Goal: Task Accomplishment & Management: Use online tool/utility

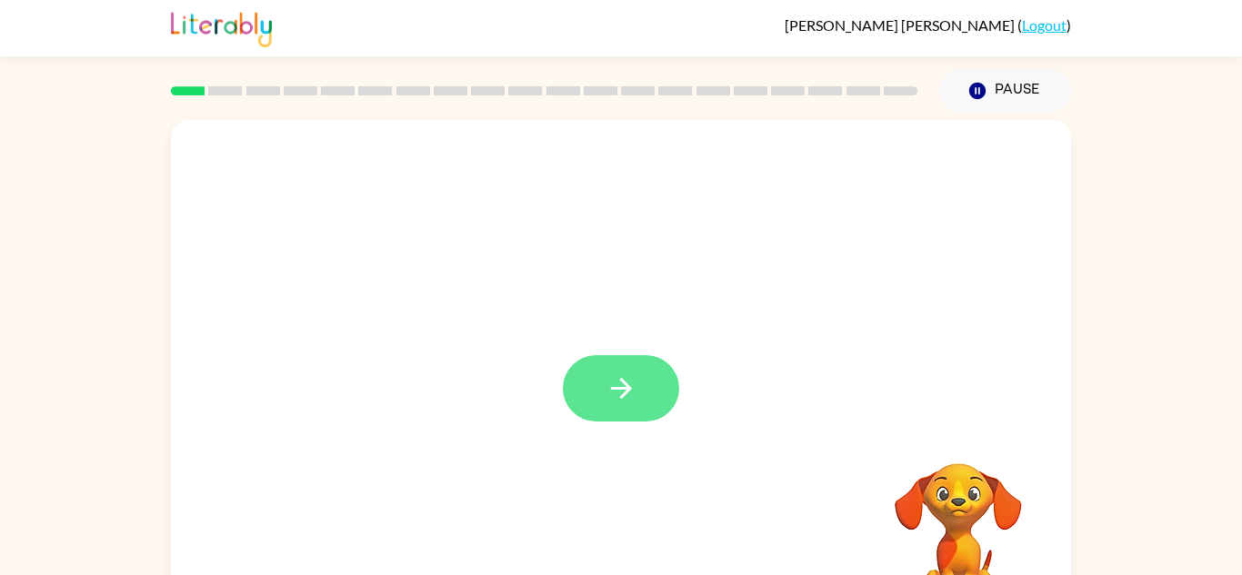
click at [609, 407] on button "button" at bounding box center [621, 388] width 116 height 66
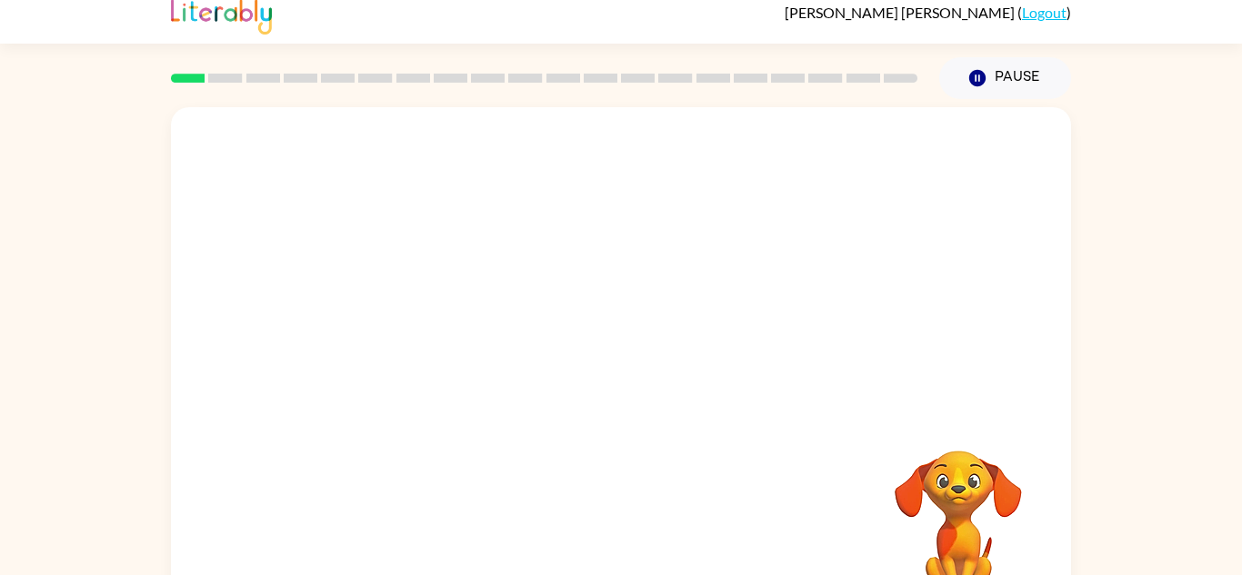
scroll to position [64, 0]
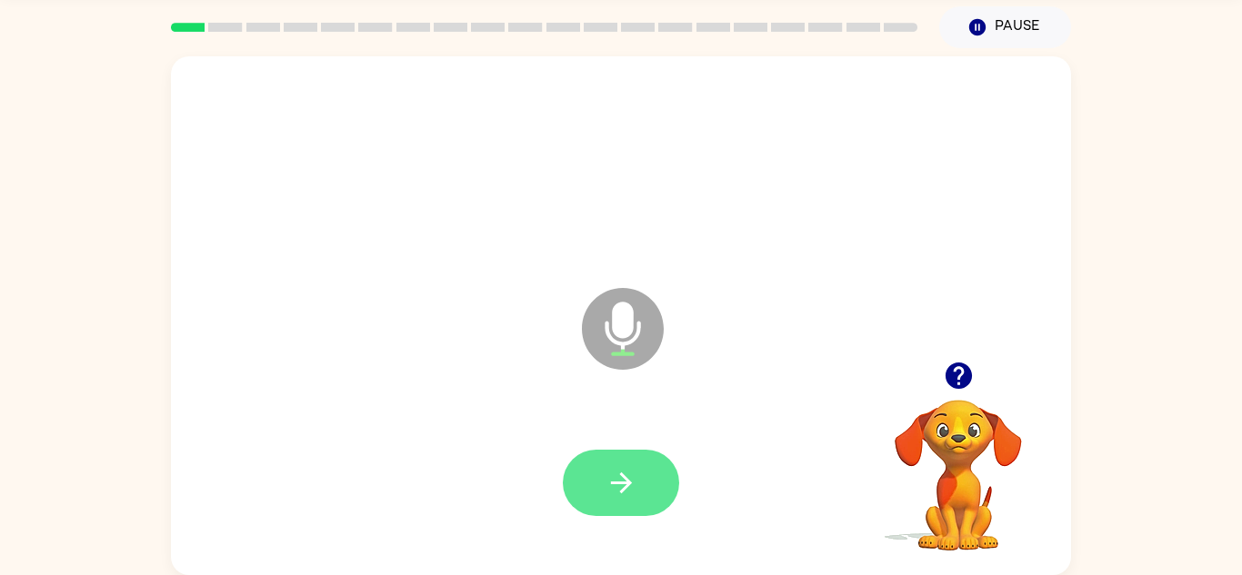
click at [635, 470] on icon "button" at bounding box center [621, 483] width 32 height 32
click at [600, 473] on button "button" at bounding box center [621, 483] width 116 height 66
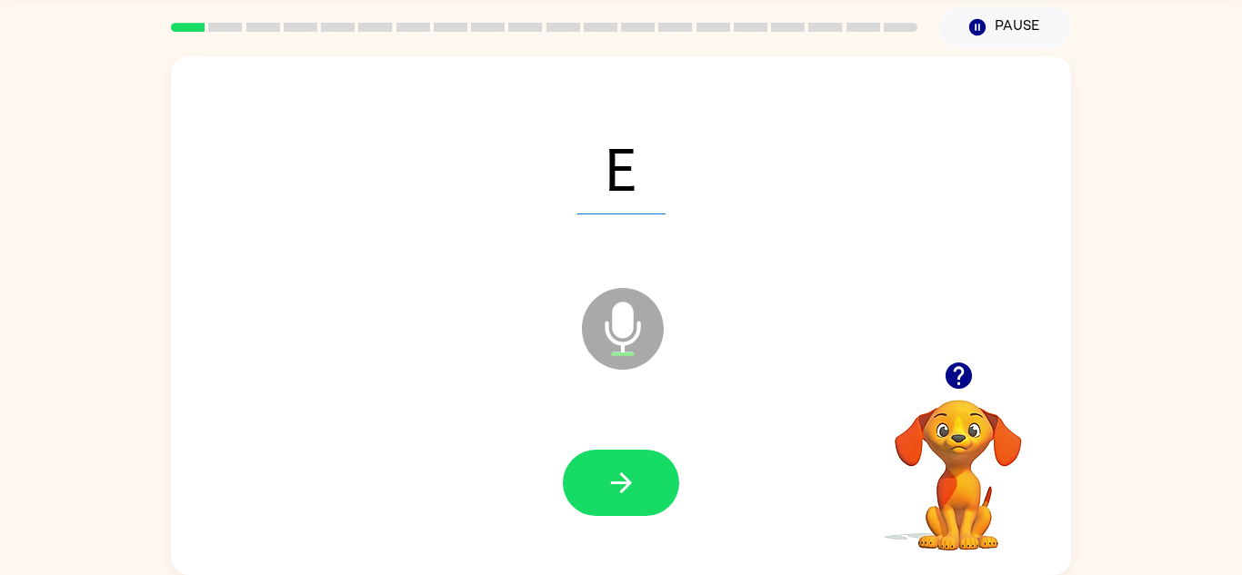
click at [603, 482] on button "button" at bounding box center [621, 483] width 116 height 66
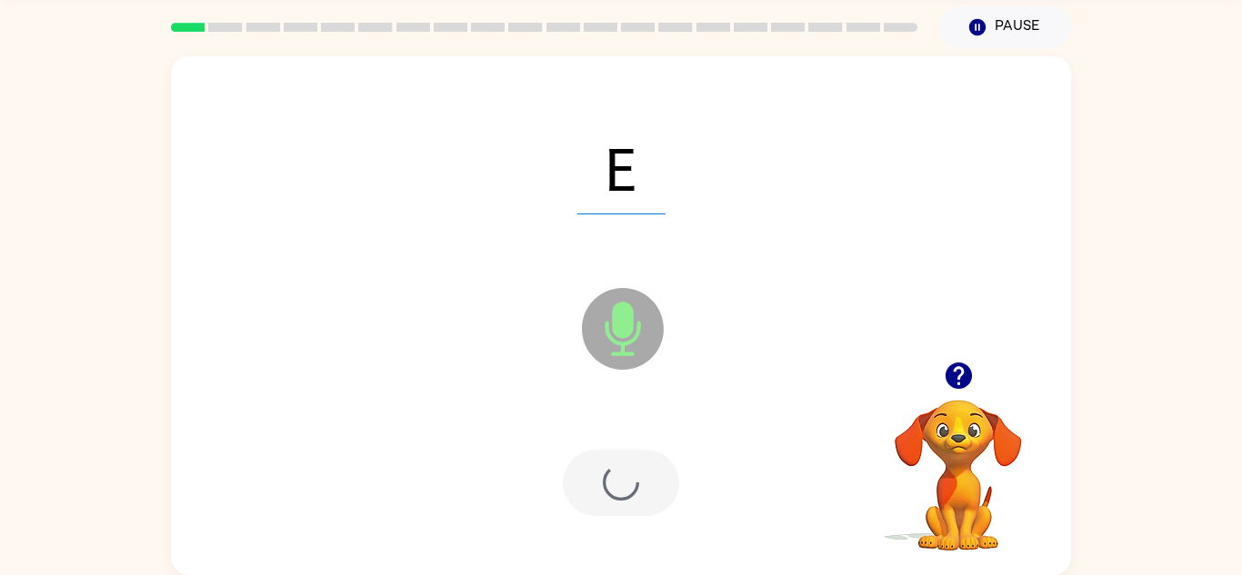
click at [603, 482] on div at bounding box center [621, 483] width 116 height 66
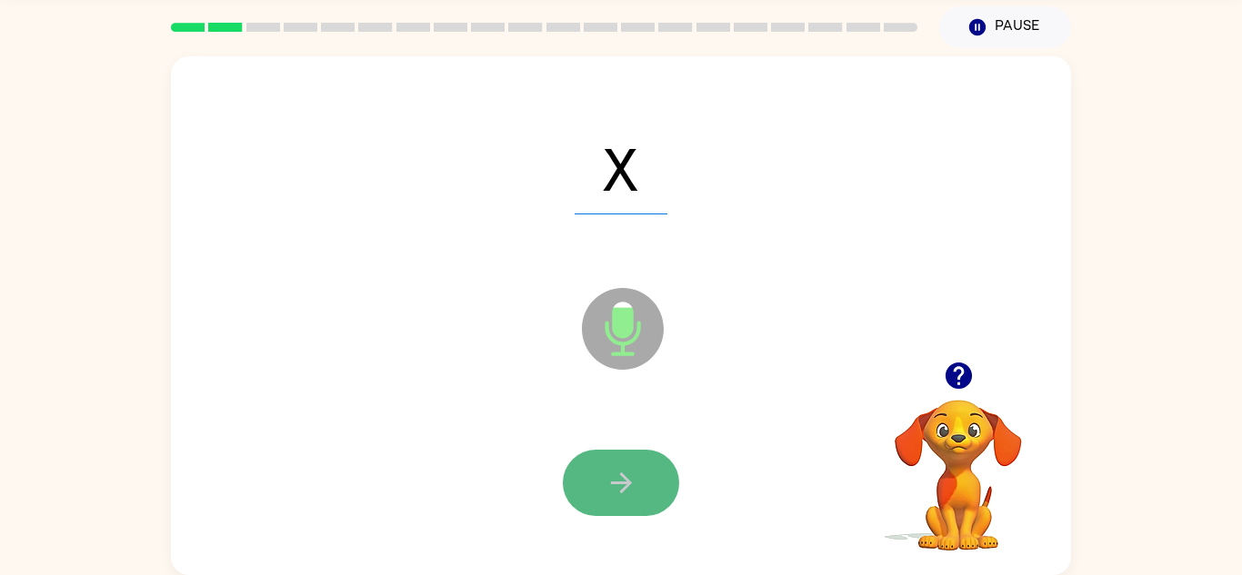
click at [621, 494] on icon "button" at bounding box center [621, 483] width 32 height 32
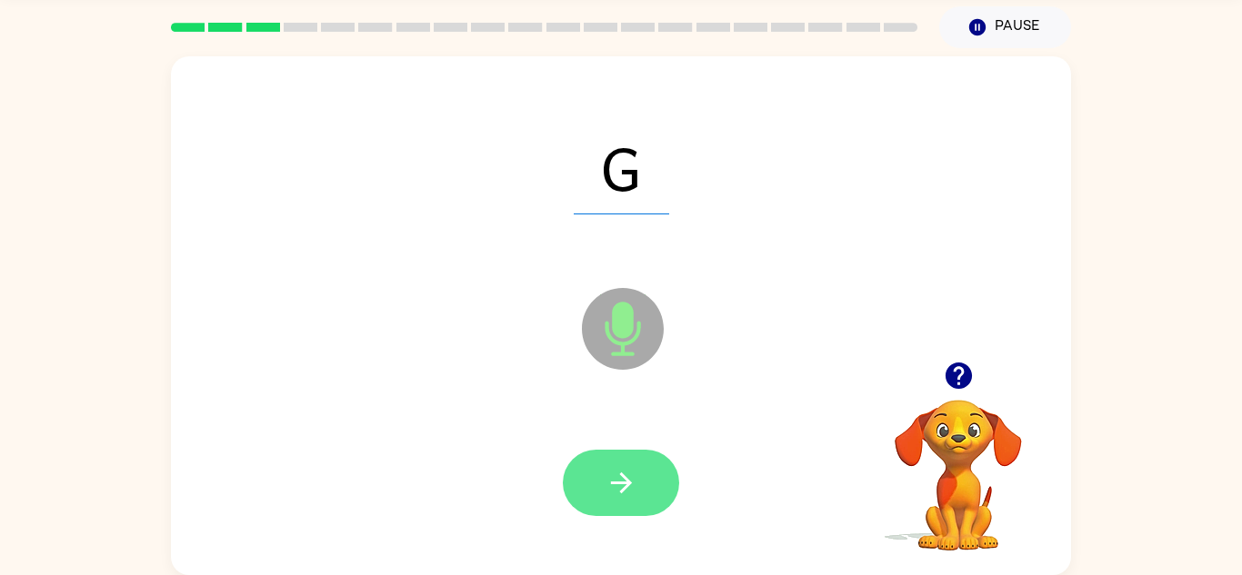
click at [647, 497] on button "button" at bounding box center [621, 483] width 116 height 66
click at [644, 501] on button "button" at bounding box center [621, 483] width 116 height 66
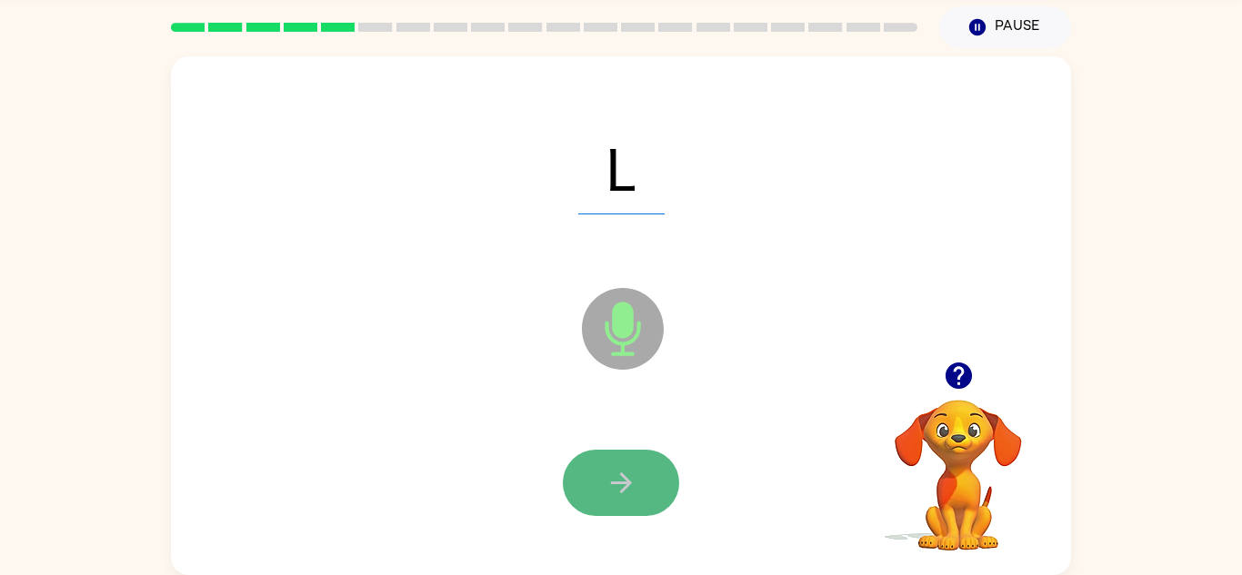
click at [638, 477] on button "button" at bounding box center [621, 483] width 116 height 66
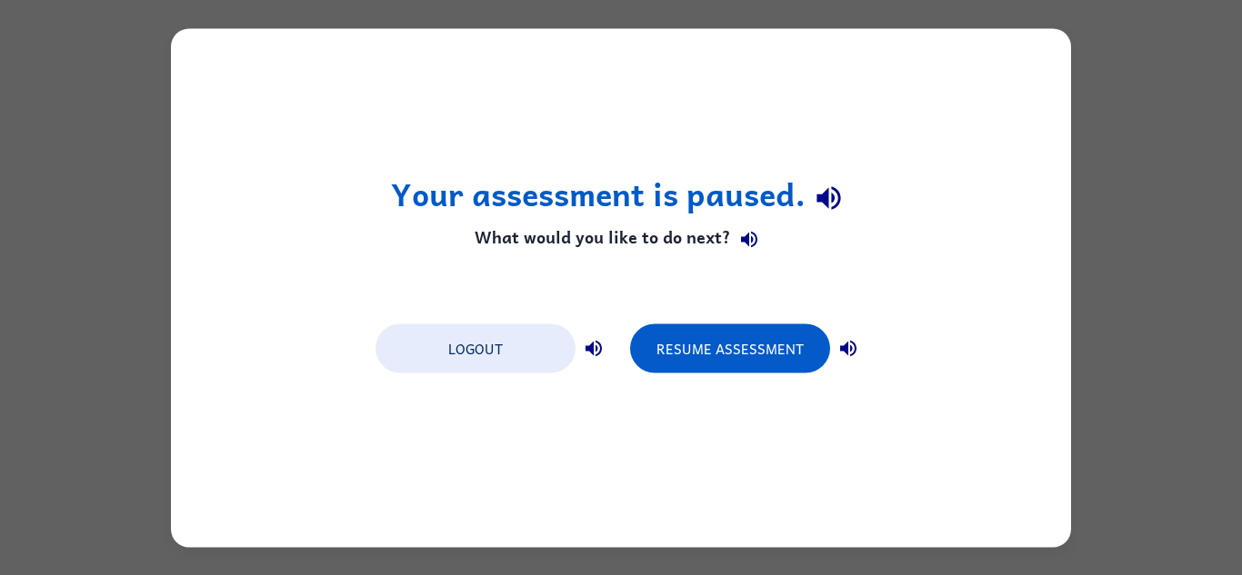
scroll to position [0, 0]
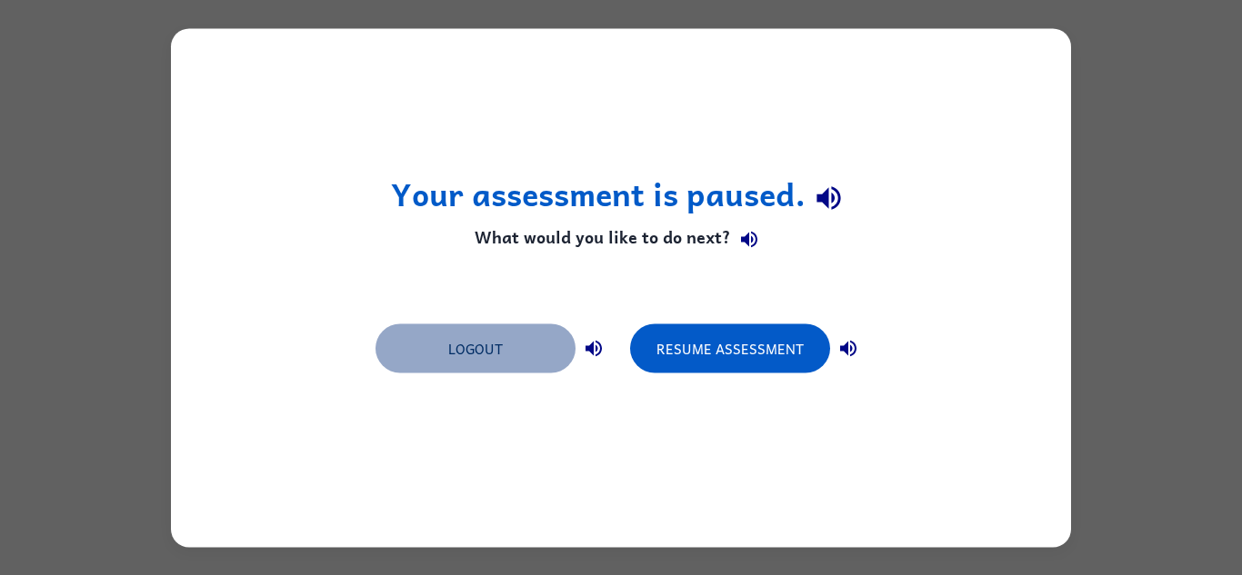
click at [496, 326] on button "Logout" at bounding box center [475, 348] width 200 height 49
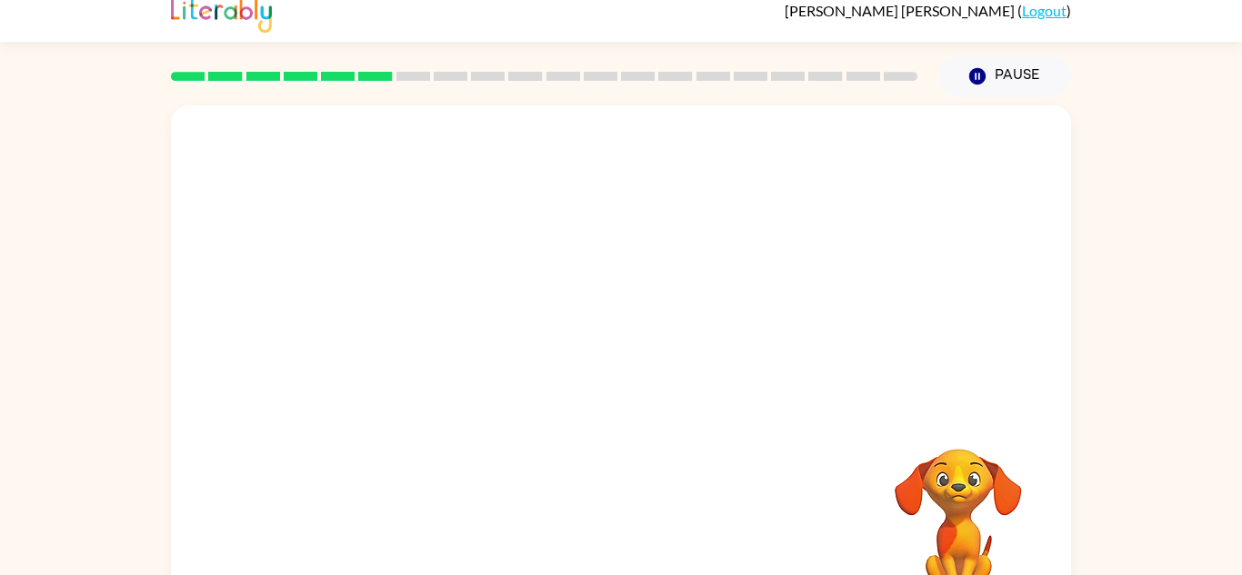
scroll to position [13, 0]
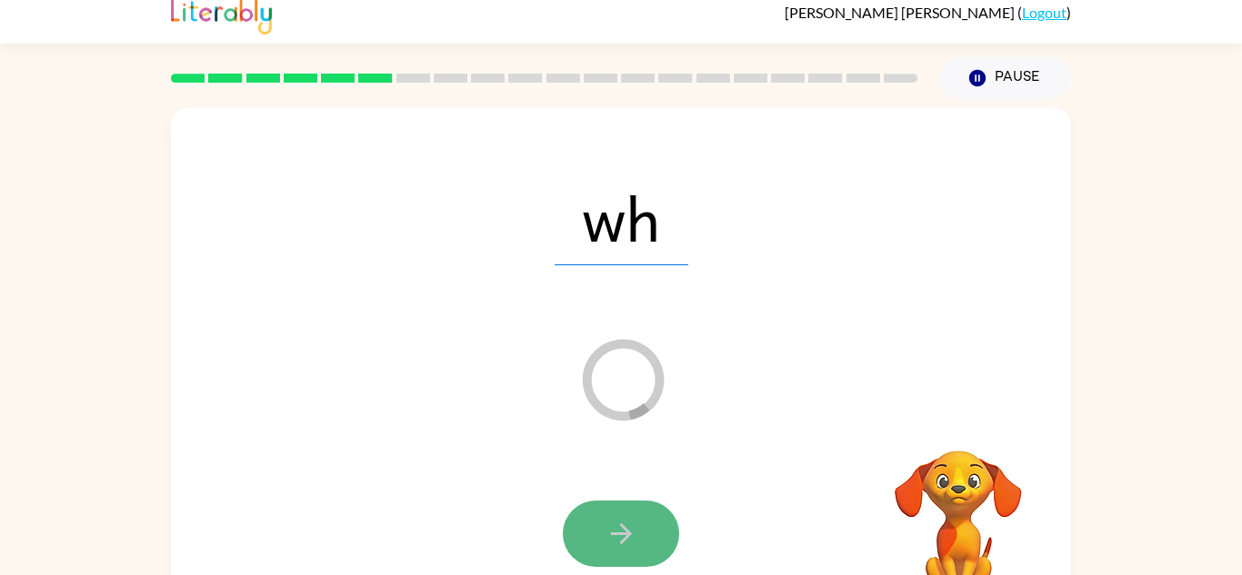
click at [630, 543] on icon "button" at bounding box center [621, 534] width 32 height 32
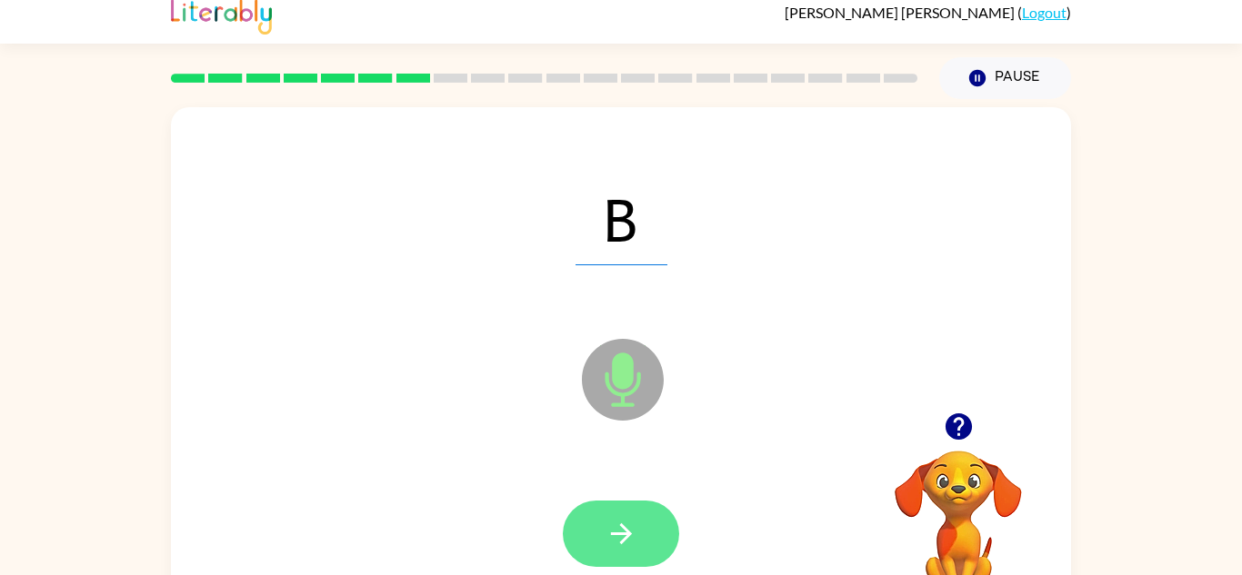
click at [627, 560] on button "button" at bounding box center [621, 534] width 116 height 66
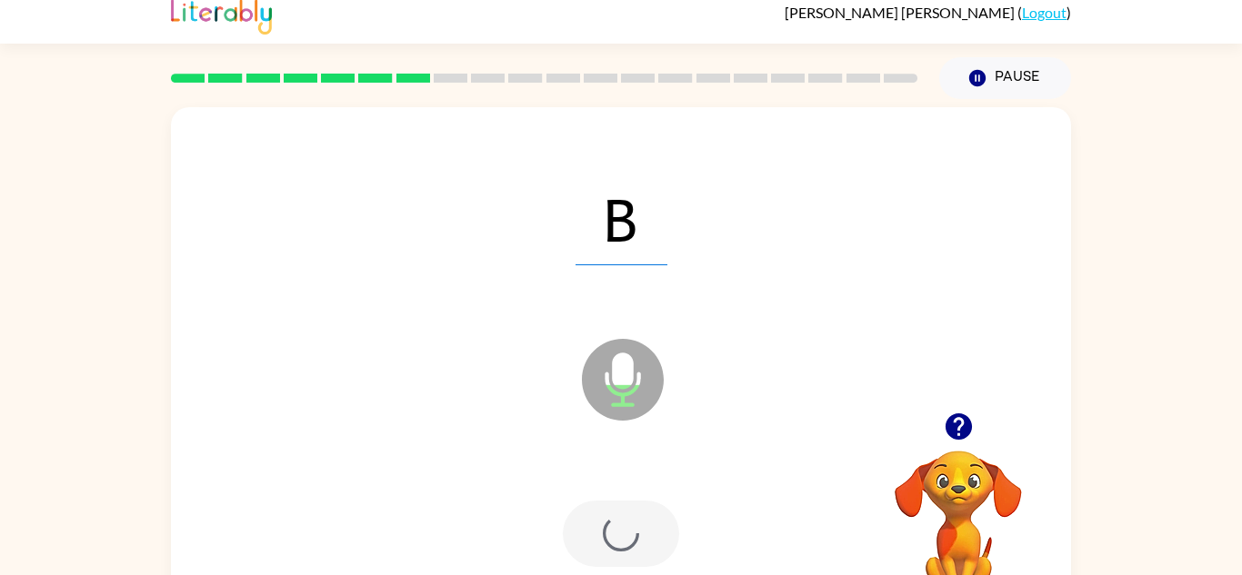
click at [627, 558] on div at bounding box center [621, 534] width 116 height 66
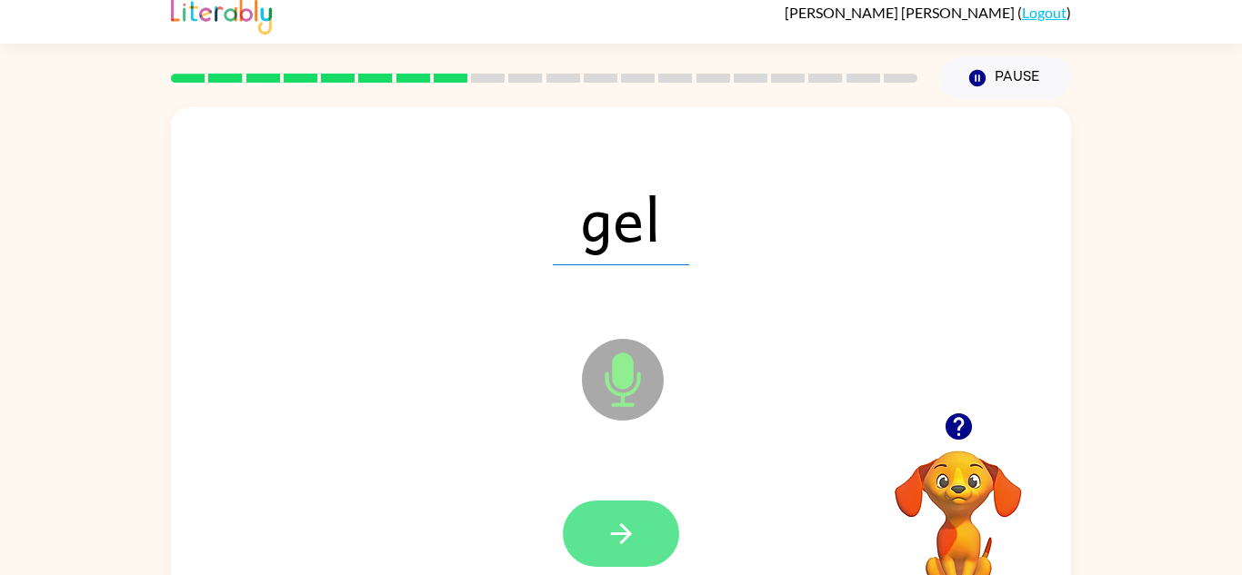
click at [649, 532] on button "button" at bounding box center [621, 534] width 116 height 66
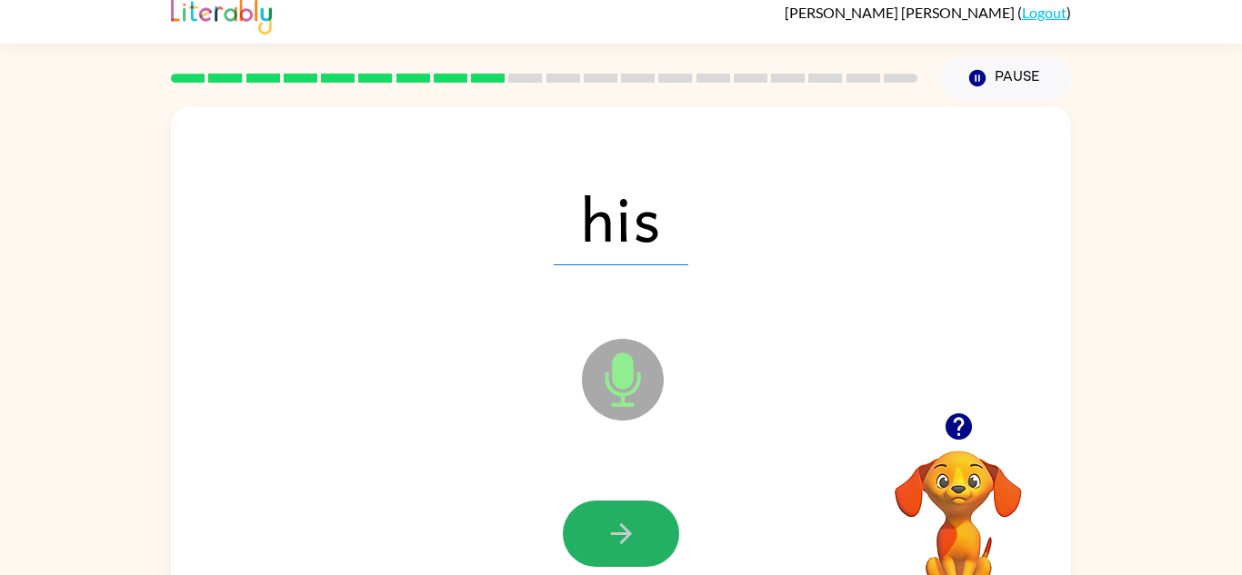
click at [649, 532] on button "button" at bounding box center [621, 534] width 116 height 66
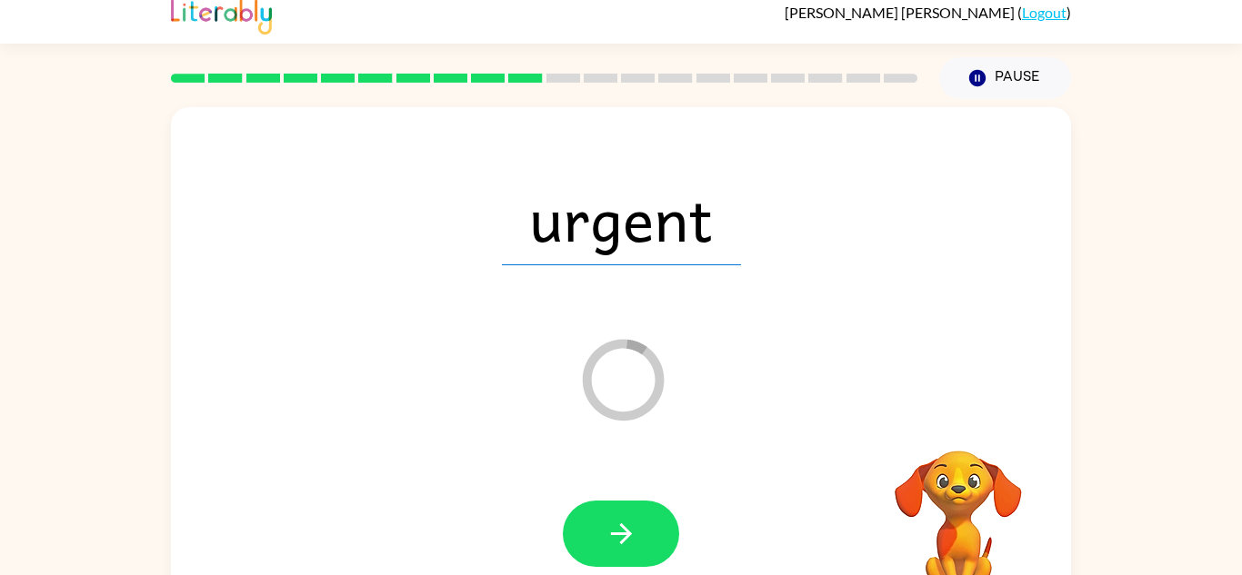
click at [649, 532] on button "button" at bounding box center [621, 534] width 116 height 66
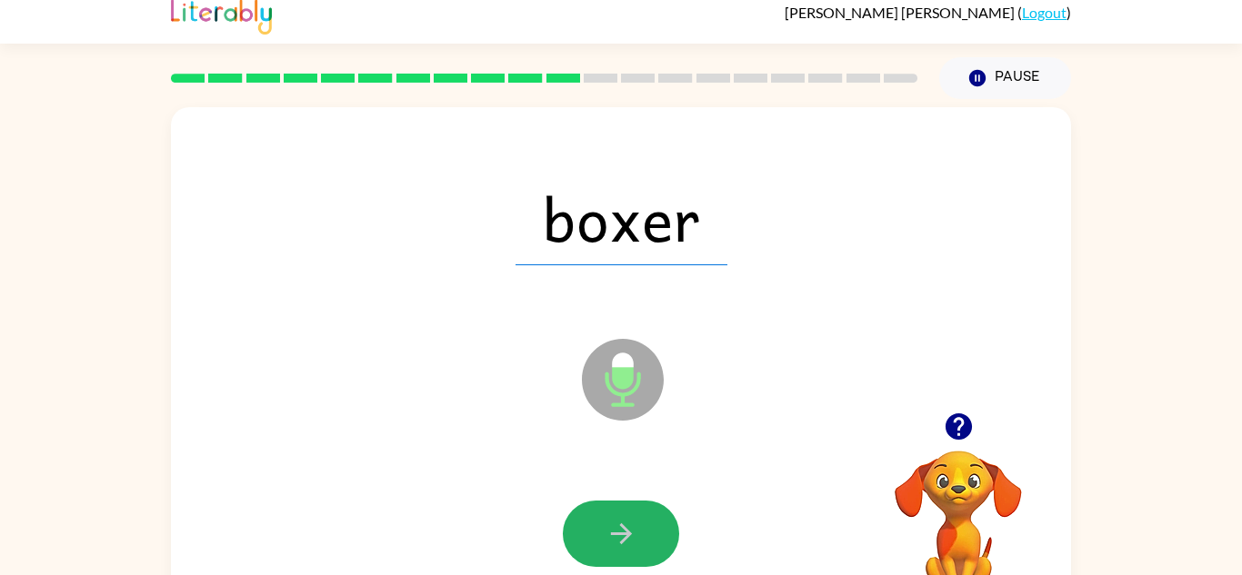
click at [649, 532] on button "button" at bounding box center [621, 534] width 116 height 66
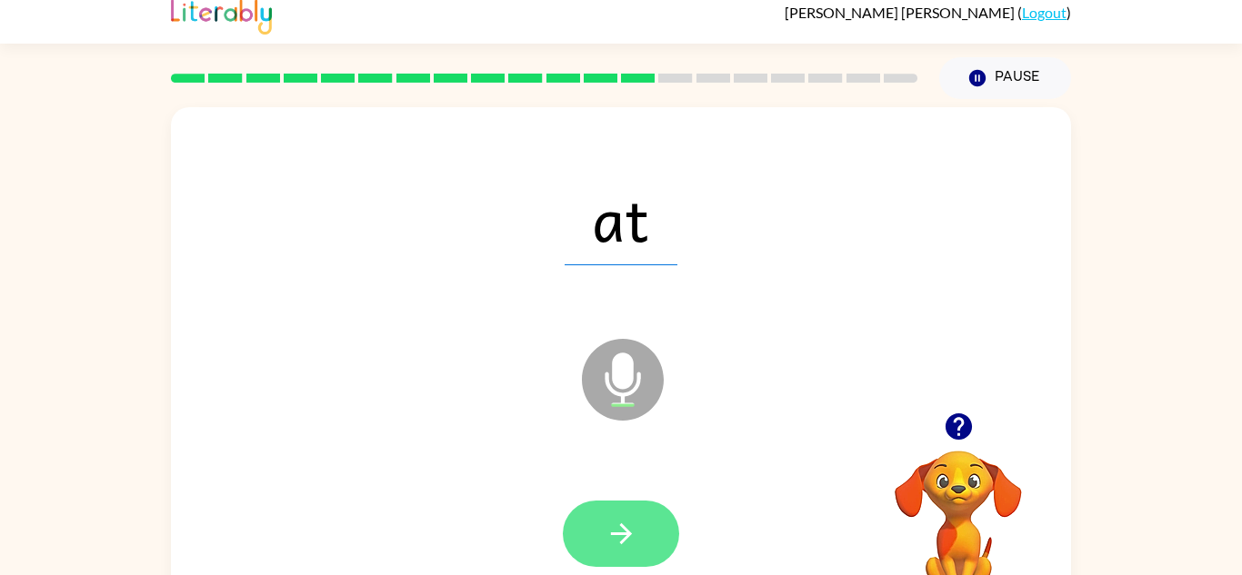
click at [652, 534] on button "button" at bounding box center [621, 534] width 116 height 66
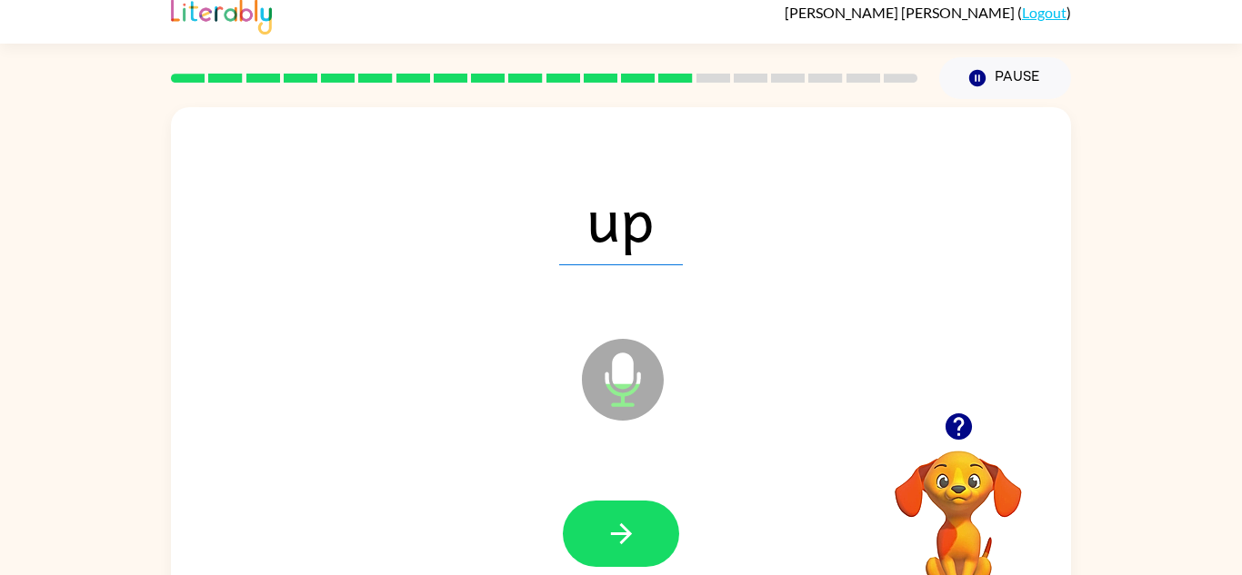
click at [652, 534] on button "button" at bounding box center [621, 534] width 116 height 66
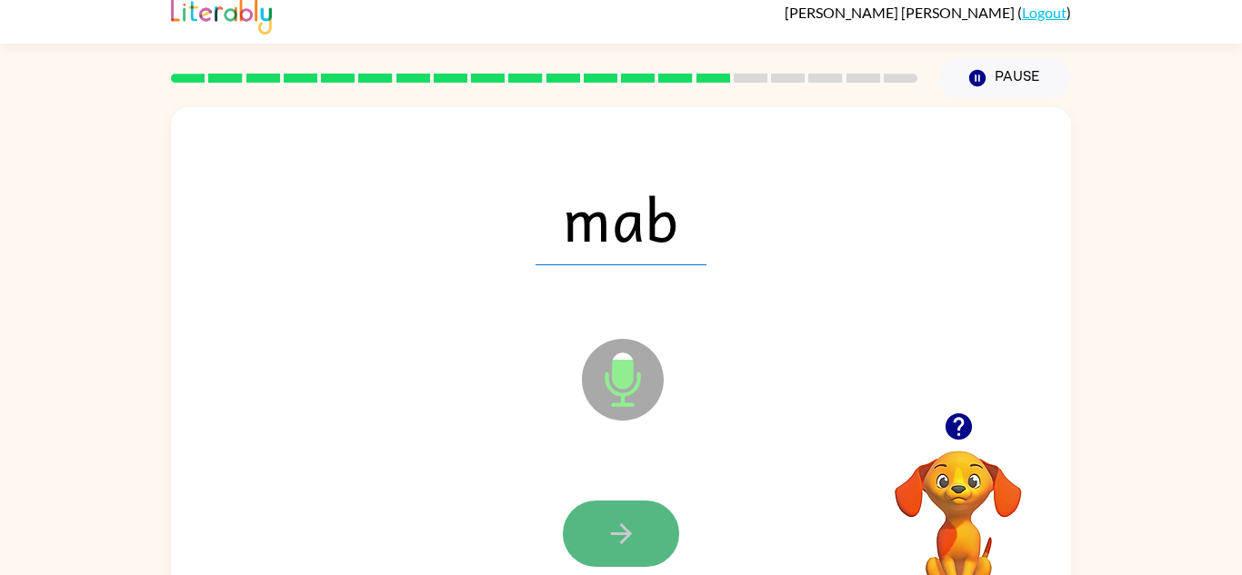
click at [637, 527] on button "button" at bounding box center [621, 534] width 116 height 66
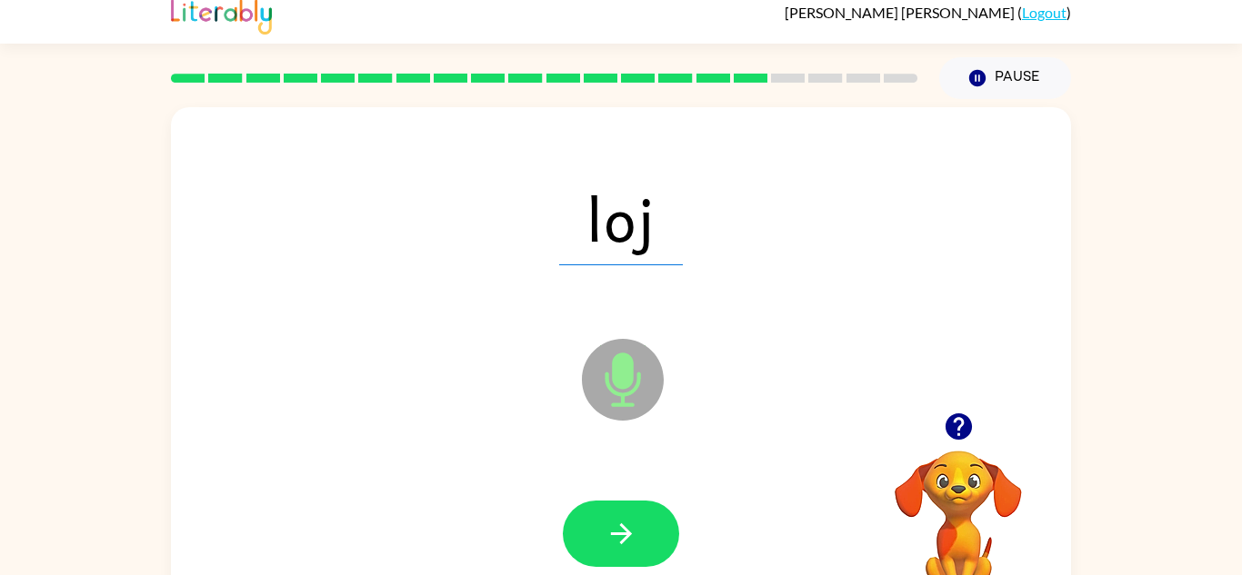
click at [442, 485] on div at bounding box center [620, 534] width 863 height 149
click at [608, 540] on icon "button" at bounding box center [621, 534] width 32 height 32
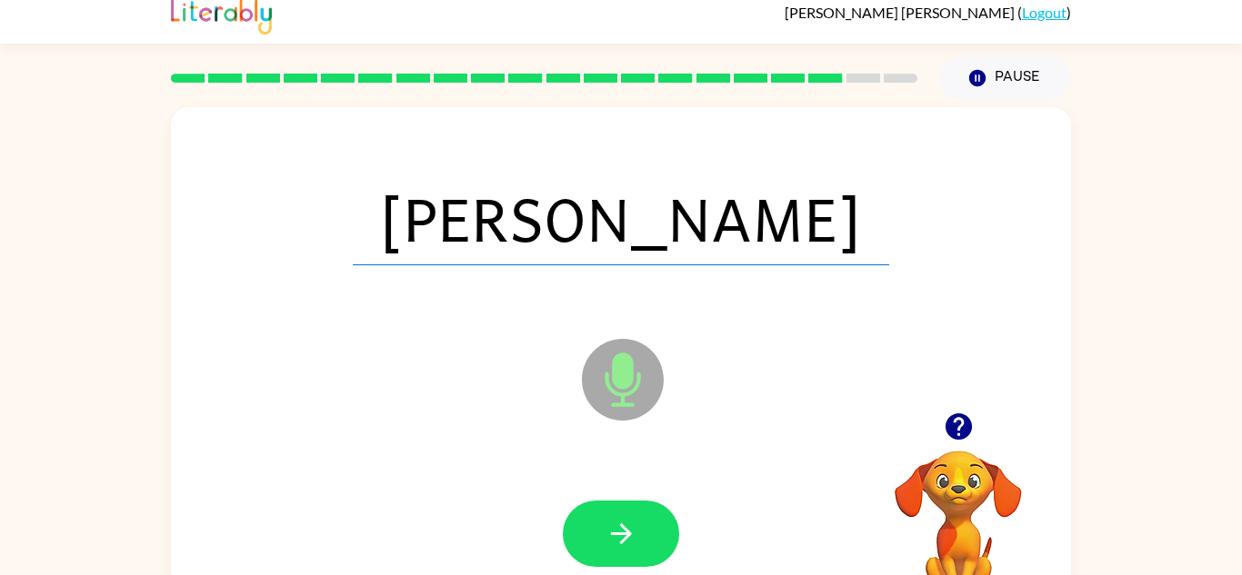
click at [608, 540] on icon "button" at bounding box center [621, 534] width 32 height 32
click at [608, 540] on div at bounding box center [621, 534] width 116 height 66
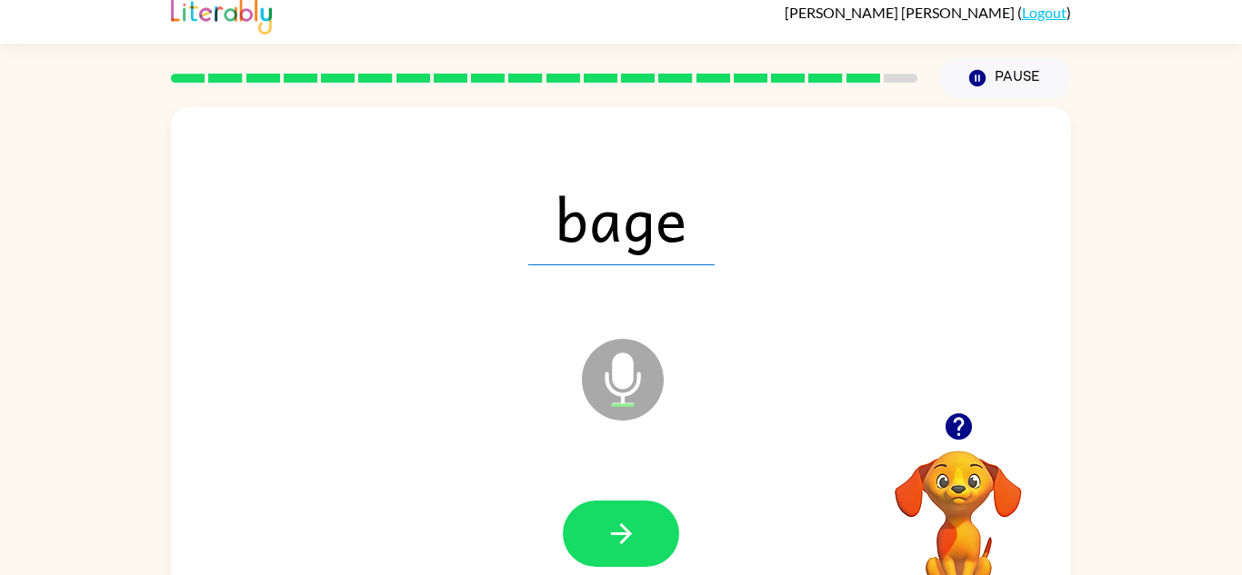
click at [611, 480] on div at bounding box center [620, 534] width 863 height 149
click at [615, 533] on icon "button" at bounding box center [620, 534] width 21 height 21
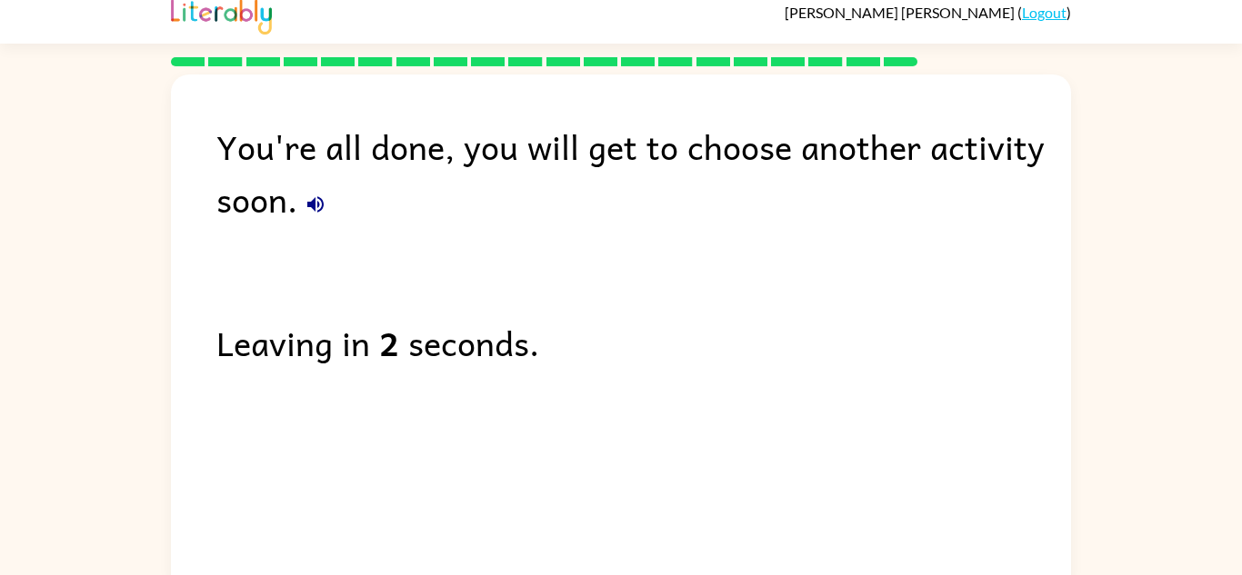
click at [265, 195] on div "You're all done, you will get to choose another activity soon." at bounding box center [643, 172] width 854 height 105
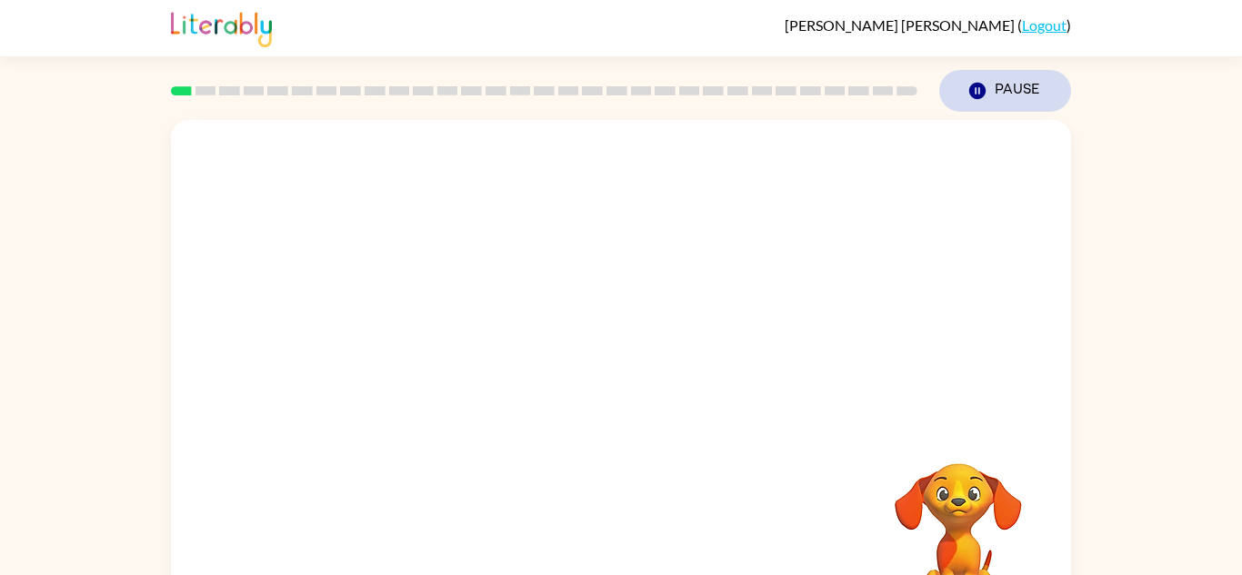
click at [967, 88] on icon "Pause" at bounding box center [977, 91] width 20 height 20
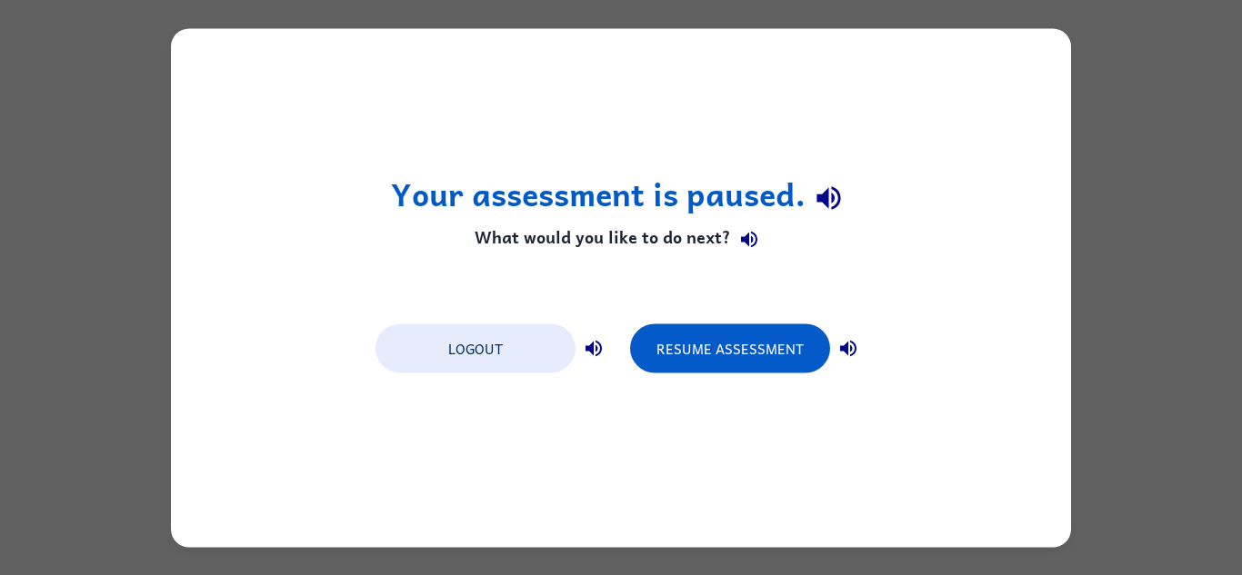
click at [706, 313] on div "Logout Resume Assessment" at bounding box center [620, 347] width 509 height 69
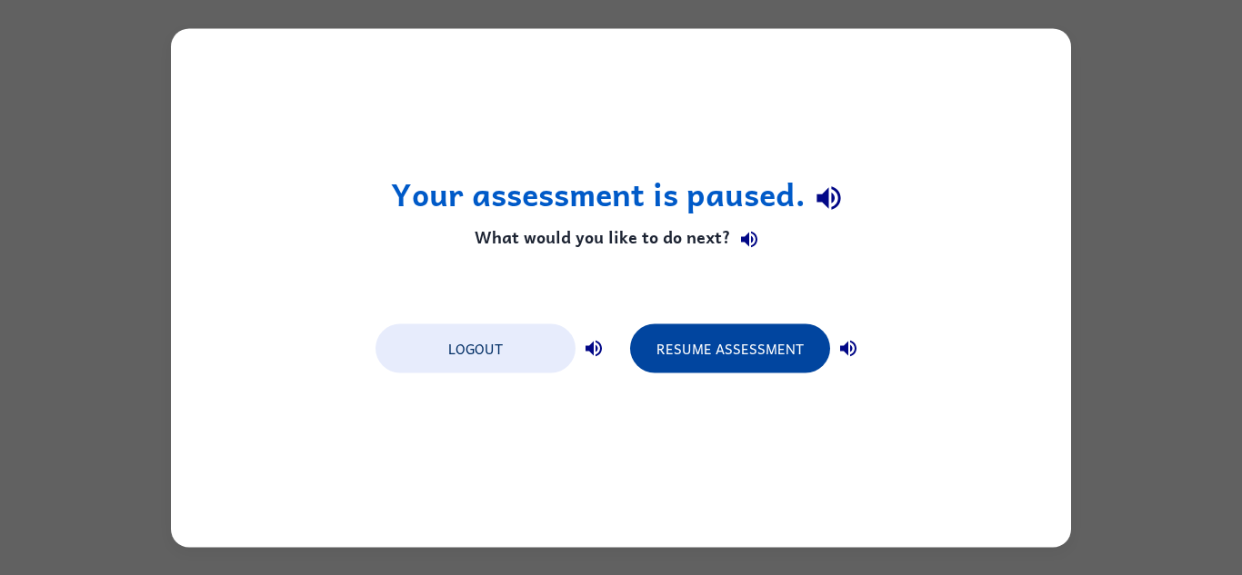
click at [699, 335] on button "Resume Assessment" at bounding box center [730, 348] width 200 height 49
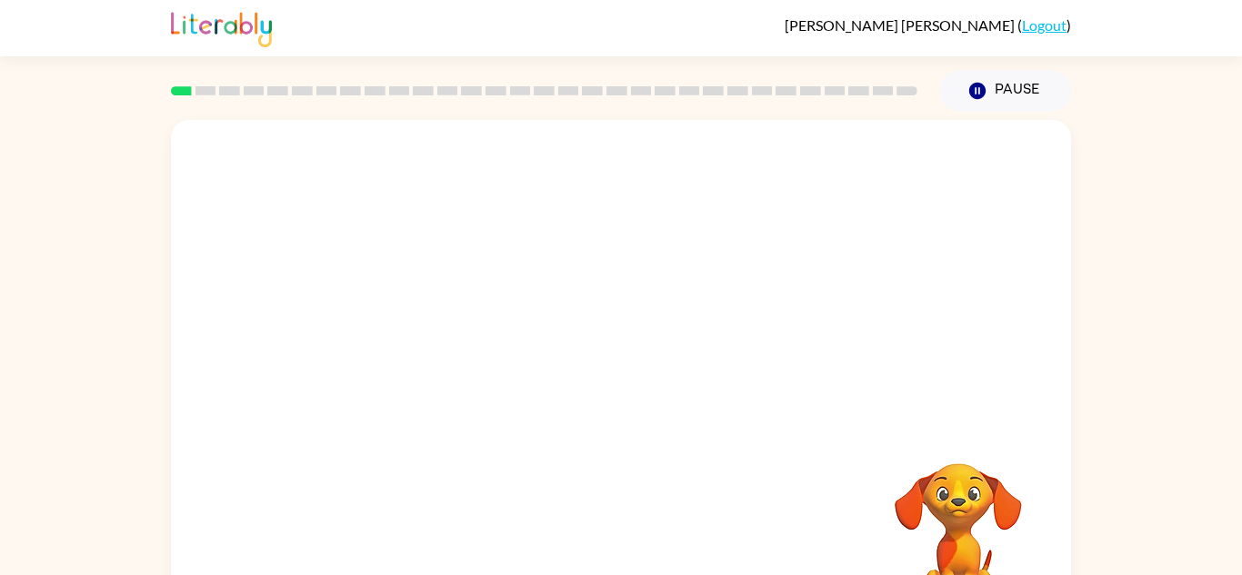
click at [415, 153] on video "Your browser must support playing .mp4 files to use Literably. Please try using…" at bounding box center [621, 272] width 900 height 305
click at [423, 152] on video "Your browser must support playing .mp4 files to use Literably. Please try using…" at bounding box center [621, 272] width 900 height 305
click at [433, 165] on video "Your browser must support playing .mp4 files to use Literably. Please try using…" at bounding box center [621, 272] width 900 height 305
click at [621, 348] on div at bounding box center [621, 379] width 900 height 519
click at [627, 373] on icon "button" at bounding box center [621, 389] width 32 height 32
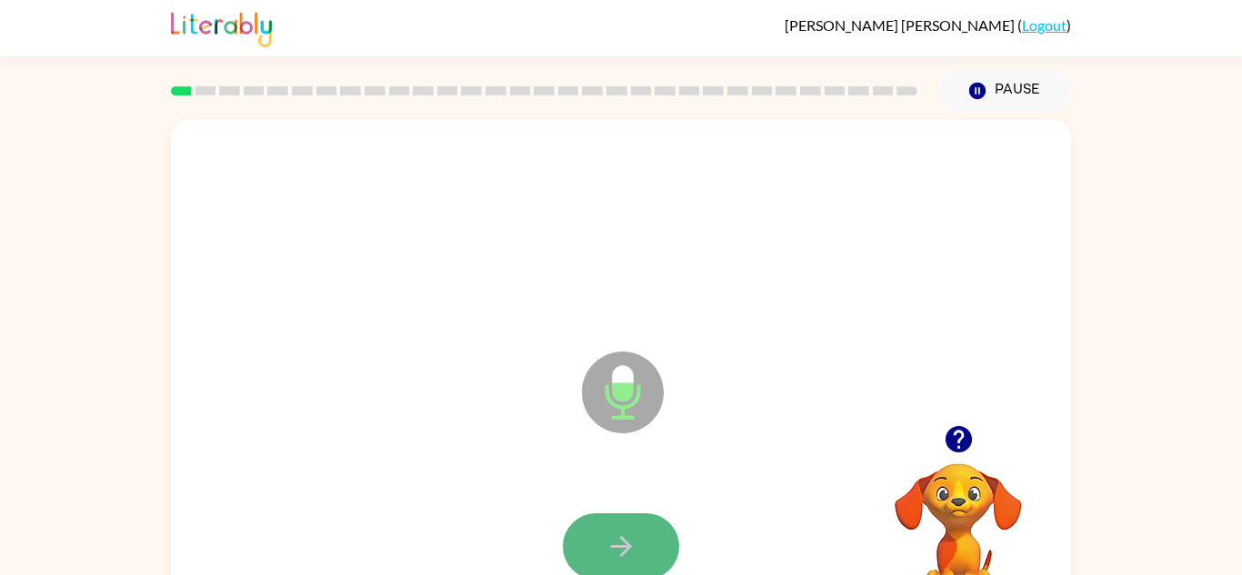
click at [671, 554] on button "button" at bounding box center [621, 547] width 116 height 66
click at [601, 540] on button "button" at bounding box center [621, 547] width 116 height 66
click at [612, 549] on icon "button" at bounding box center [621, 547] width 32 height 32
click at [613, 554] on icon "button" at bounding box center [621, 547] width 32 height 32
click at [612, 558] on icon "button" at bounding box center [621, 547] width 32 height 32
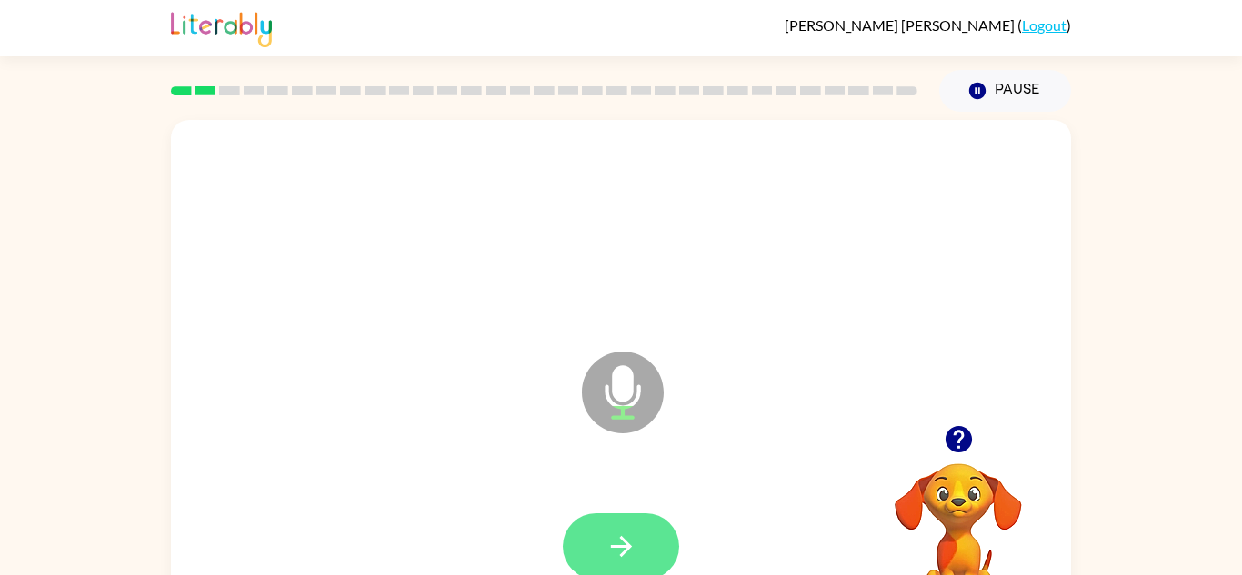
click at [614, 560] on icon "button" at bounding box center [621, 547] width 32 height 32
click at [593, 549] on button "button" at bounding box center [621, 547] width 116 height 66
click at [596, 548] on button "button" at bounding box center [621, 547] width 116 height 66
click at [596, 549] on button "button" at bounding box center [621, 547] width 116 height 66
click at [597, 549] on button "button" at bounding box center [621, 547] width 116 height 66
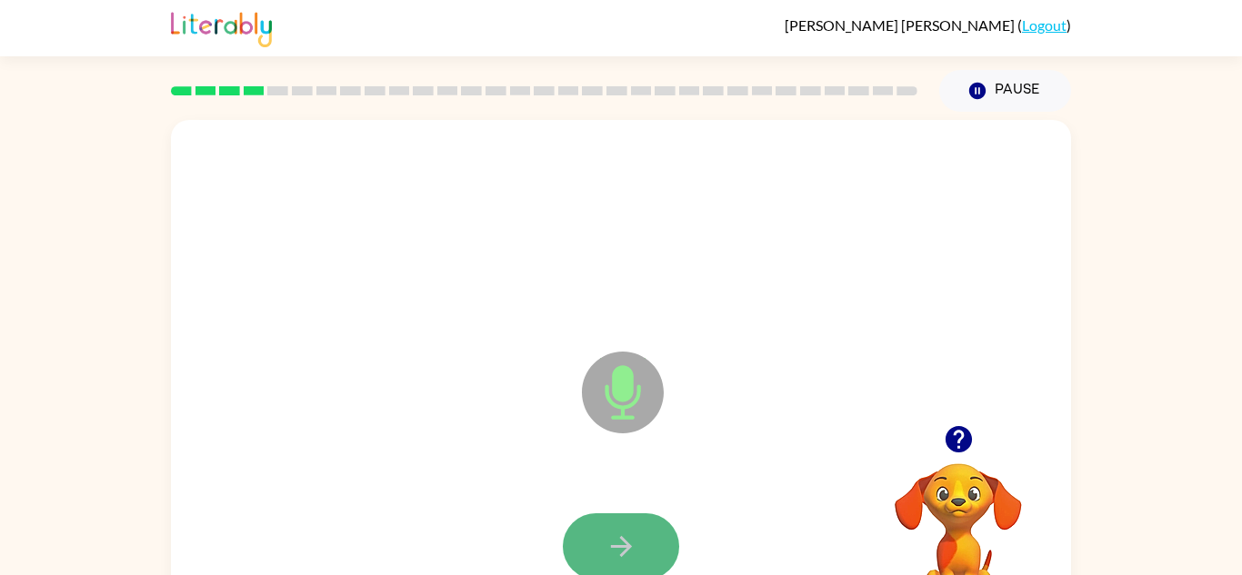
click at [610, 539] on icon "button" at bounding box center [621, 547] width 32 height 32
click at [610, 549] on icon "button" at bounding box center [621, 547] width 32 height 32
click at [610, 554] on icon "button" at bounding box center [621, 547] width 32 height 32
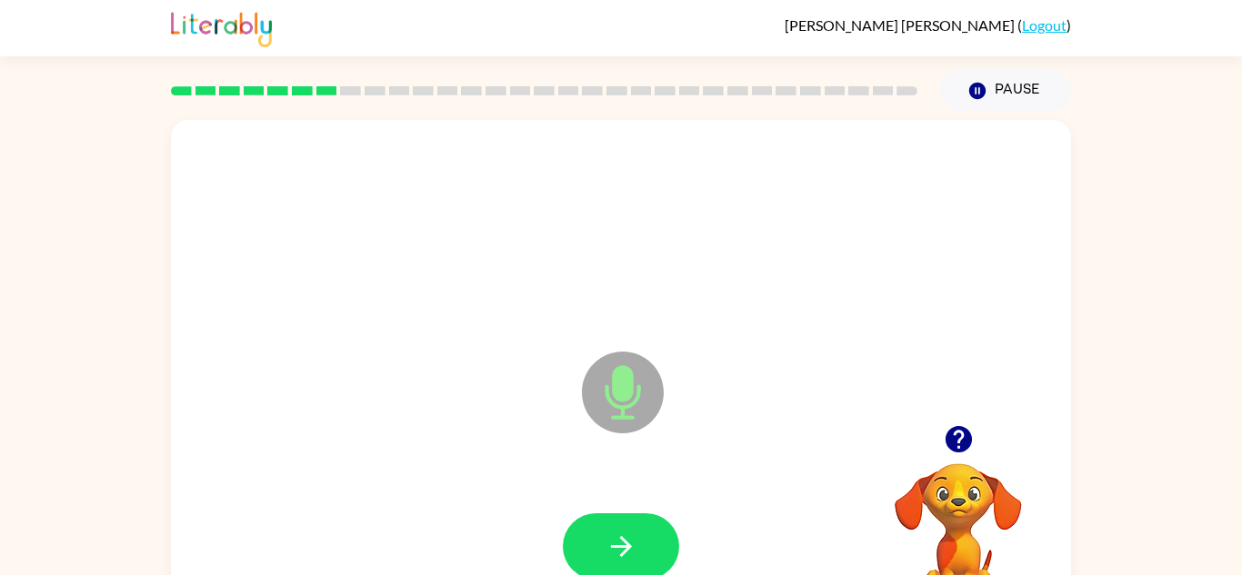
click at [615, 464] on icon "Microphone The Microphone is here when it is your turn to talk" at bounding box center [713, 415] width 273 height 136
click at [594, 524] on button "button" at bounding box center [621, 547] width 116 height 66
click at [600, 535] on button "button" at bounding box center [621, 547] width 116 height 66
click at [603, 535] on button "button" at bounding box center [621, 547] width 116 height 66
click at [584, 525] on button "button" at bounding box center [621, 547] width 116 height 66
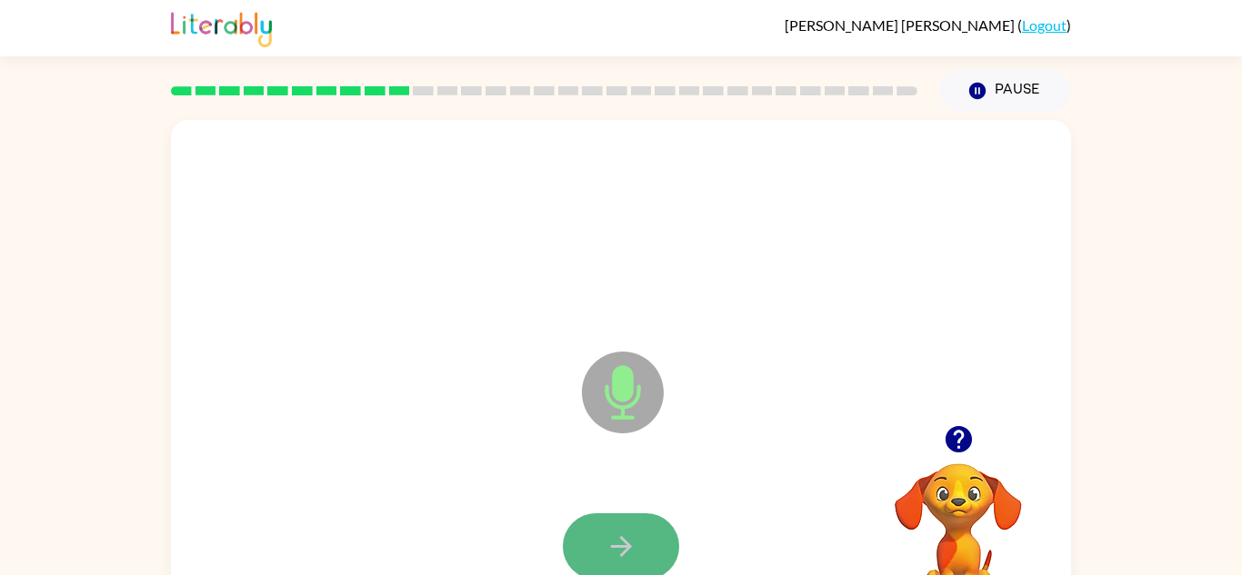
click at [595, 534] on button "button" at bounding box center [621, 547] width 116 height 66
click at [582, 542] on button "button" at bounding box center [621, 547] width 116 height 66
click at [579, 542] on button "button" at bounding box center [621, 547] width 116 height 66
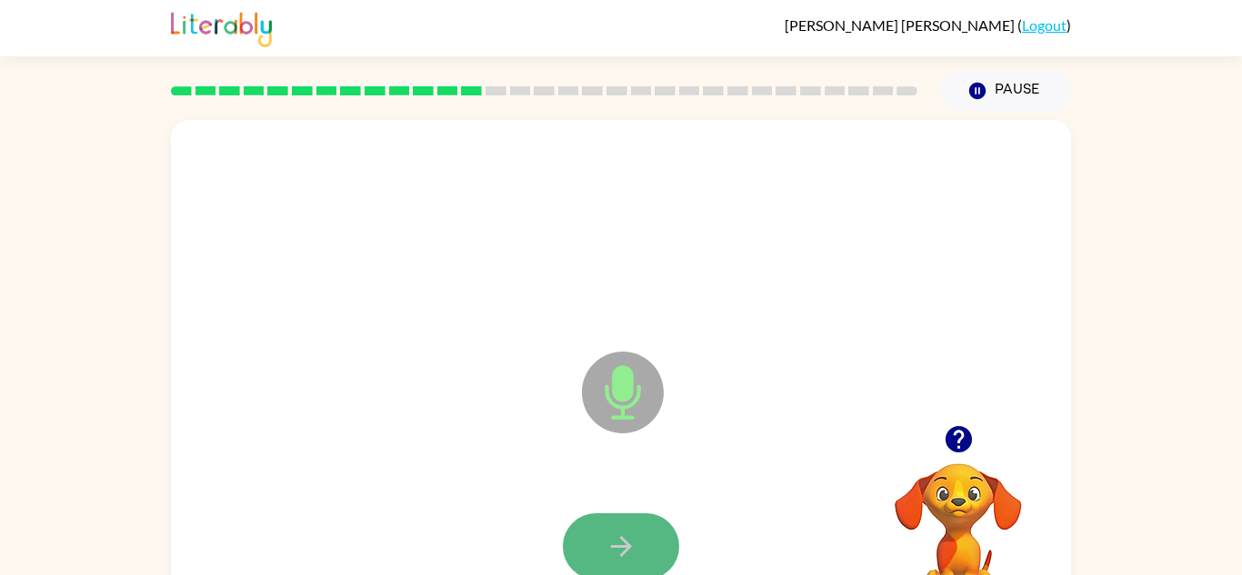
click at [646, 534] on button "button" at bounding box center [621, 547] width 116 height 66
click at [646, 535] on button "button" at bounding box center [621, 547] width 116 height 66
click at [644, 537] on button "button" at bounding box center [621, 547] width 116 height 66
click at [653, 533] on button "button" at bounding box center [621, 547] width 116 height 66
click at [613, 544] on icon "button" at bounding box center [621, 547] width 32 height 32
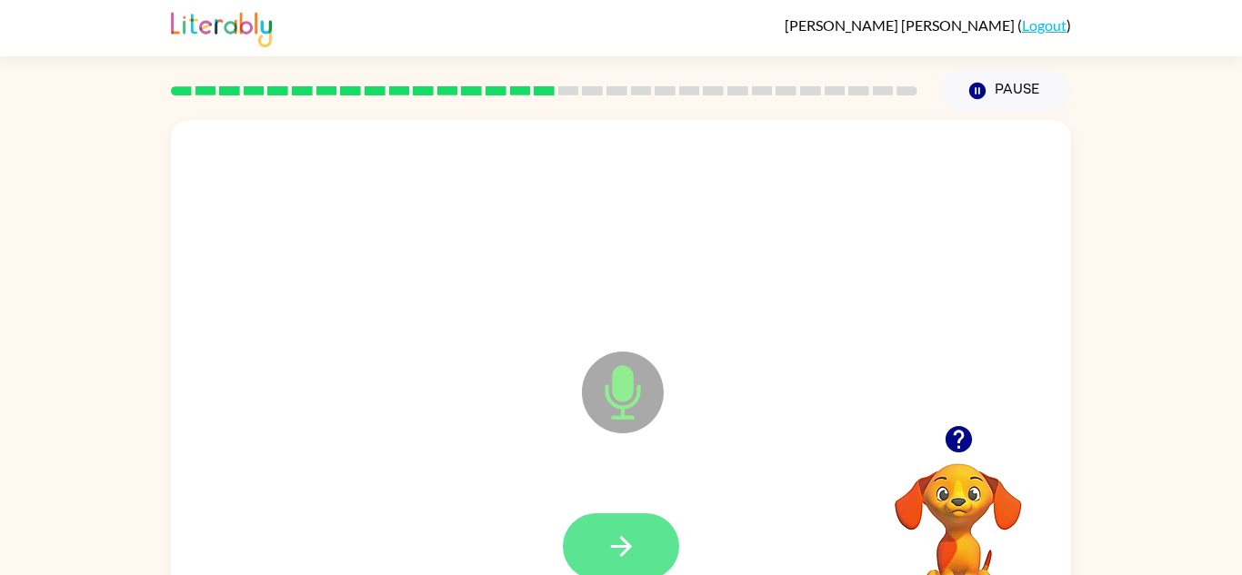
click at [601, 556] on button "button" at bounding box center [621, 547] width 116 height 66
click at [602, 559] on button "button" at bounding box center [621, 547] width 116 height 66
click at [604, 546] on button "button" at bounding box center [621, 547] width 116 height 66
click at [613, 546] on icon "button" at bounding box center [620, 546] width 21 height 21
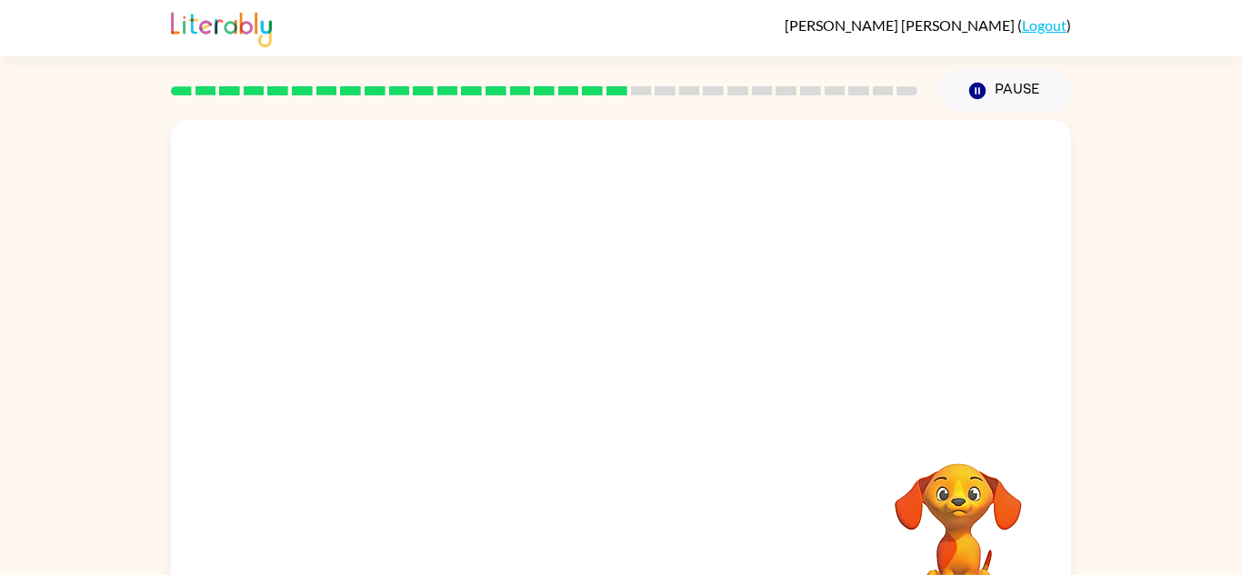
click at [615, 551] on div "Your browser must support playing .mp4 files to use Literably. Please try using…" at bounding box center [621, 379] width 900 height 519
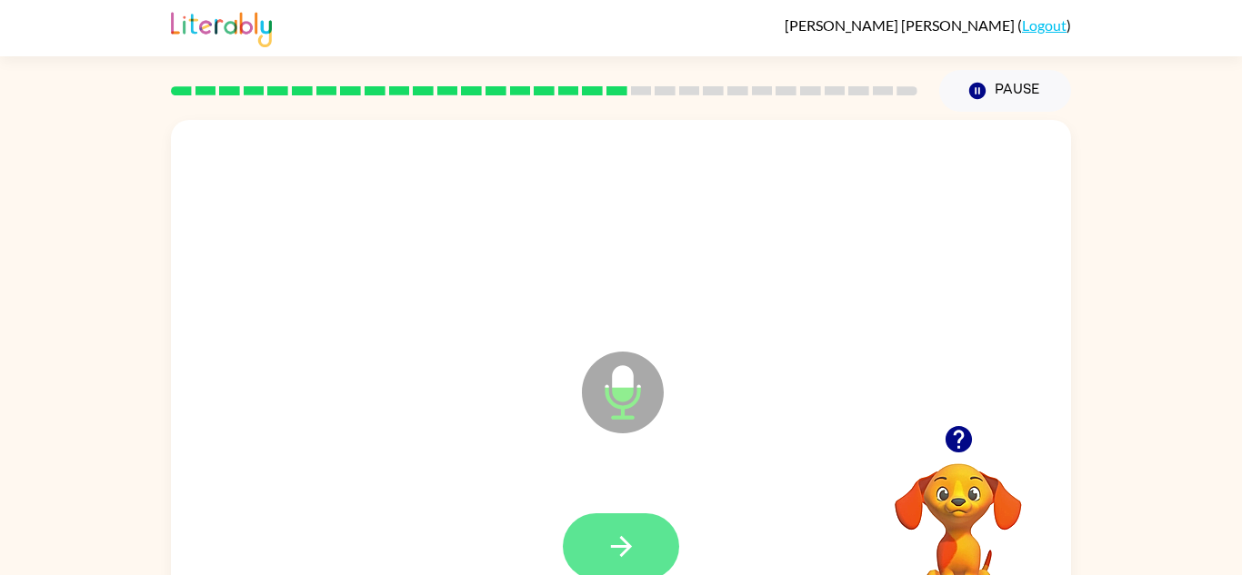
click at [584, 516] on button "button" at bounding box center [621, 547] width 116 height 66
click at [584, 550] on button "button" at bounding box center [621, 547] width 116 height 66
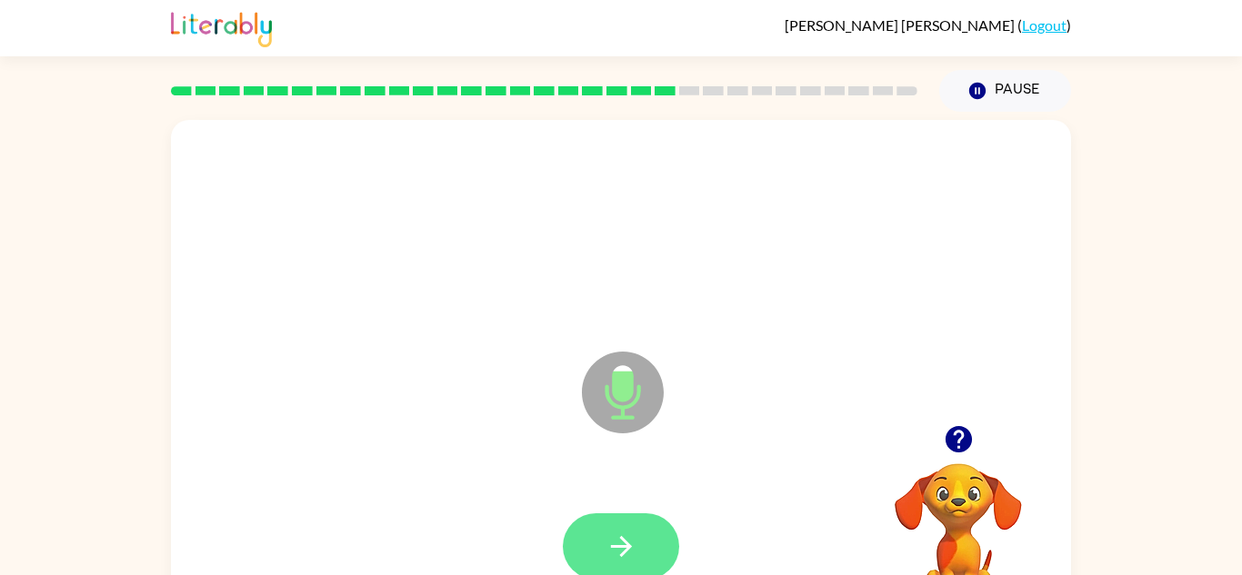
click at [586, 548] on button "button" at bounding box center [621, 547] width 116 height 66
click at [593, 548] on button "button" at bounding box center [621, 547] width 116 height 66
click at [592, 543] on button "button" at bounding box center [621, 547] width 116 height 66
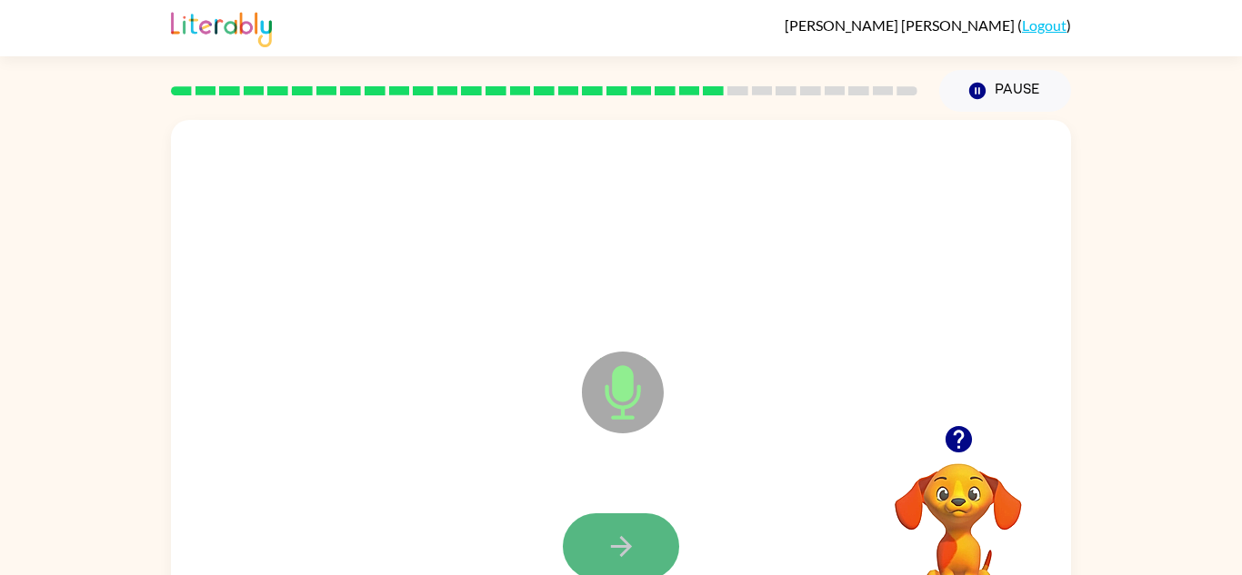
click at [595, 550] on button "button" at bounding box center [621, 547] width 116 height 66
click at [594, 550] on button "button" at bounding box center [621, 547] width 116 height 66
click at [637, 543] on button "button" at bounding box center [621, 547] width 116 height 66
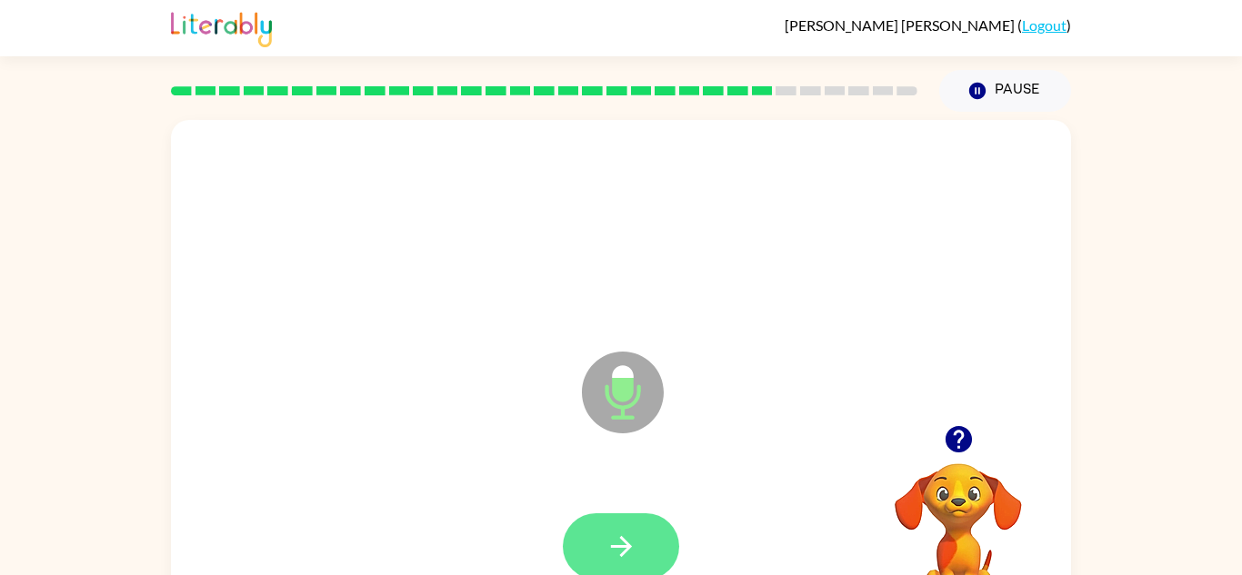
click at [639, 545] on button "button" at bounding box center [621, 547] width 116 height 66
click at [640, 558] on button "button" at bounding box center [621, 547] width 116 height 66
click at [643, 556] on button "button" at bounding box center [621, 547] width 116 height 66
click at [635, 544] on icon "button" at bounding box center [621, 547] width 32 height 32
click at [635, 551] on div at bounding box center [621, 547] width 116 height 66
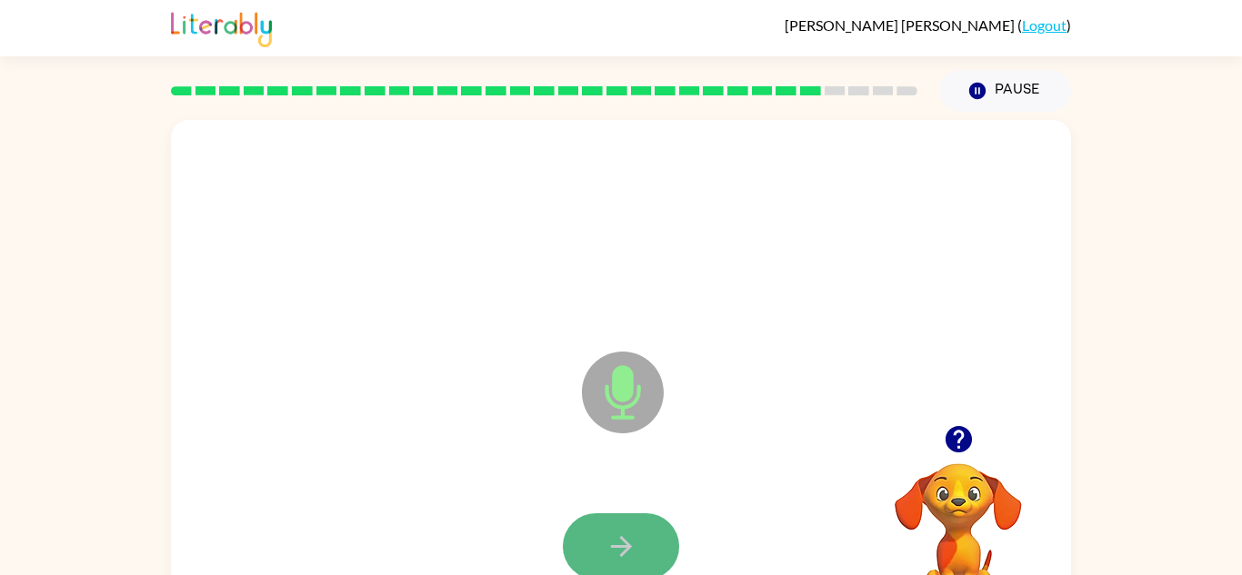
click at [634, 549] on icon "button" at bounding box center [621, 547] width 32 height 32
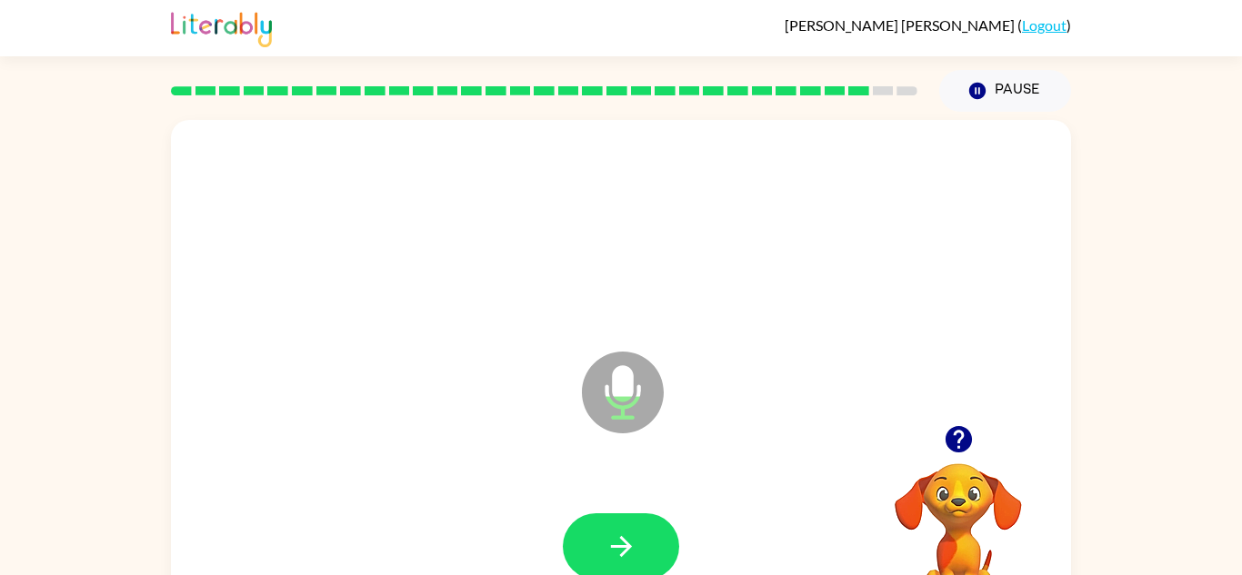
click at [634, 549] on icon "button" at bounding box center [621, 547] width 32 height 32
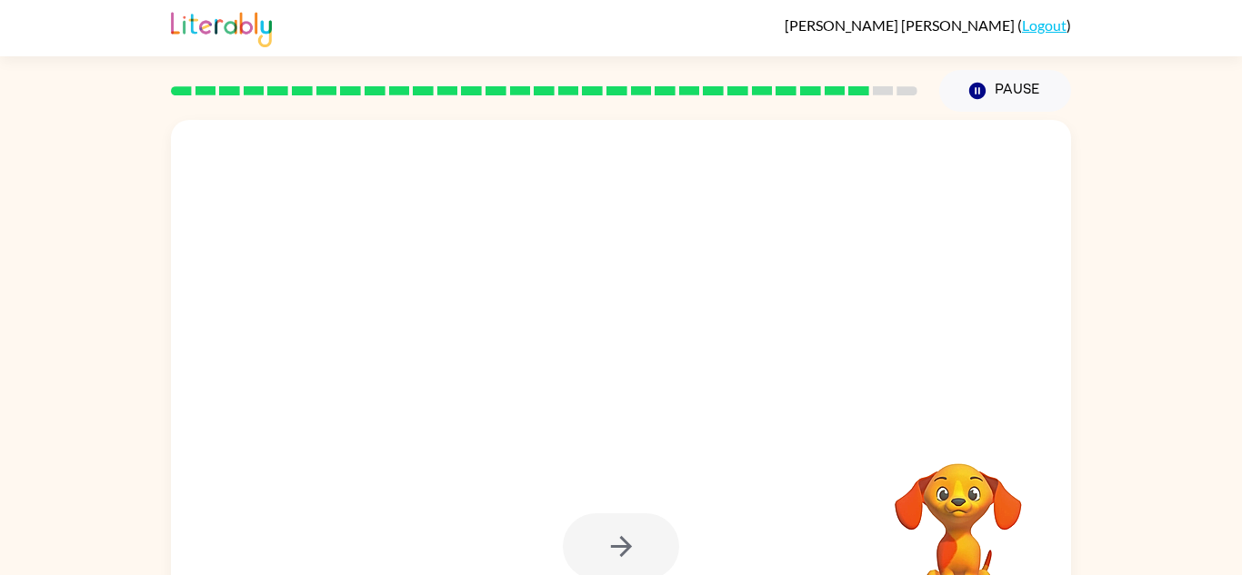
click at [634, 549] on icon "button" at bounding box center [621, 547] width 32 height 32
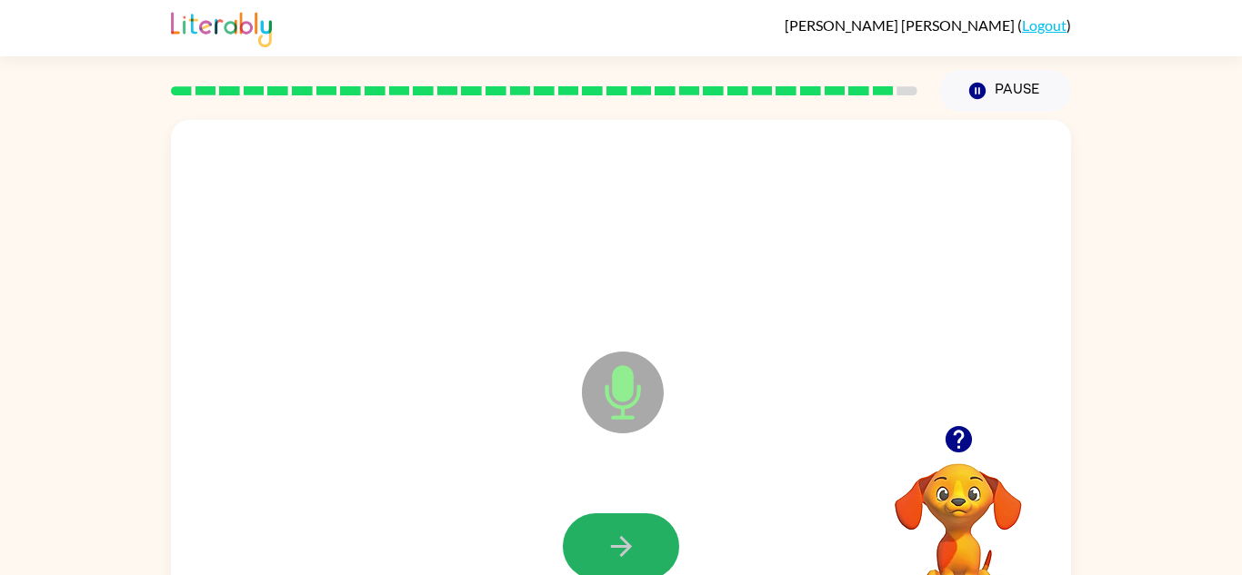
click at [634, 549] on icon "button" at bounding box center [621, 547] width 32 height 32
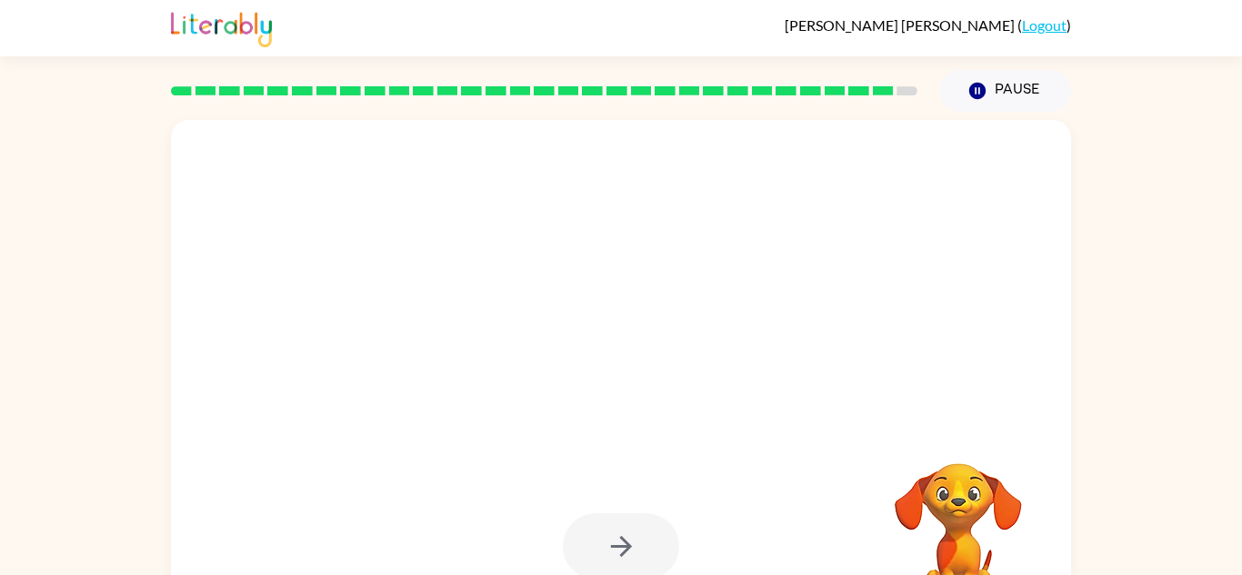
click at [634, 549] on div at bounding box center [621, 547] width 116 height 66
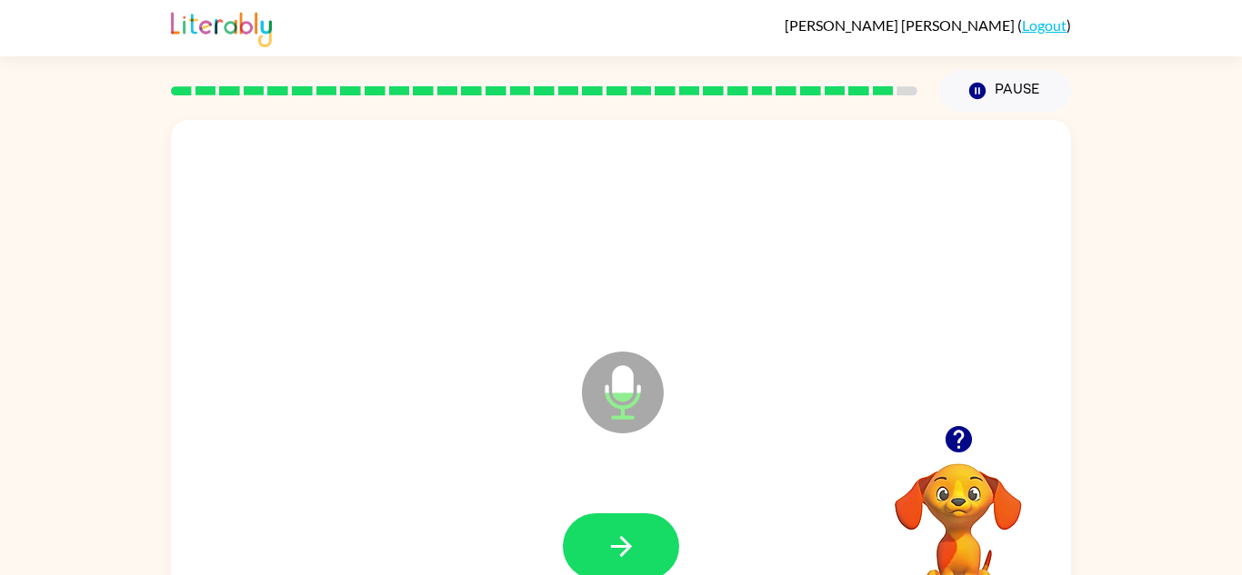
click at [634, 549] on icon "button" at bounding box center [621, 547] width 32 height 32
